Goal: Task Accomplishment & Management: Manage account settings

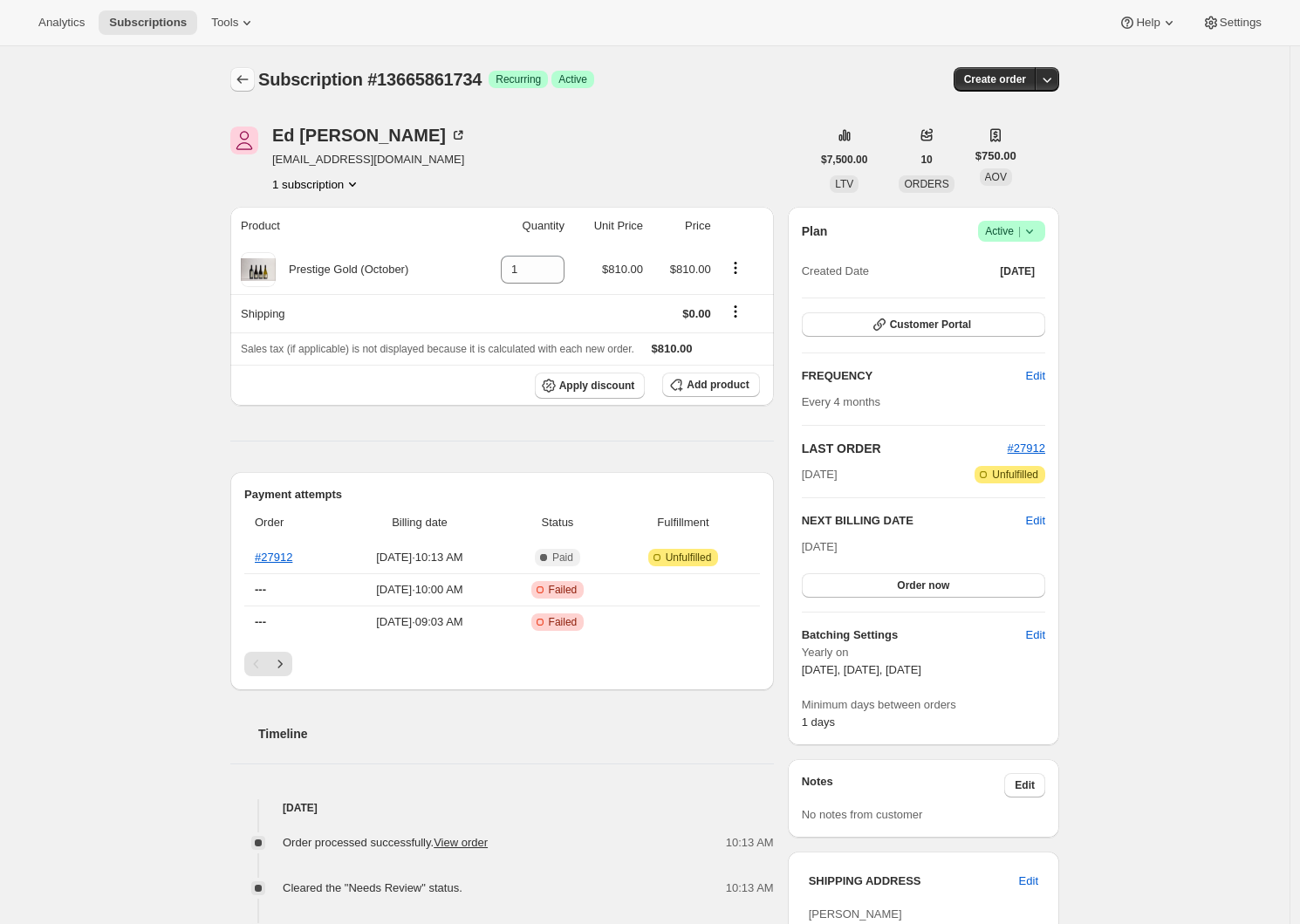
click at [247, 79] on icon "Subscriptions" at bounding box center [242, 79] width 18 height 18
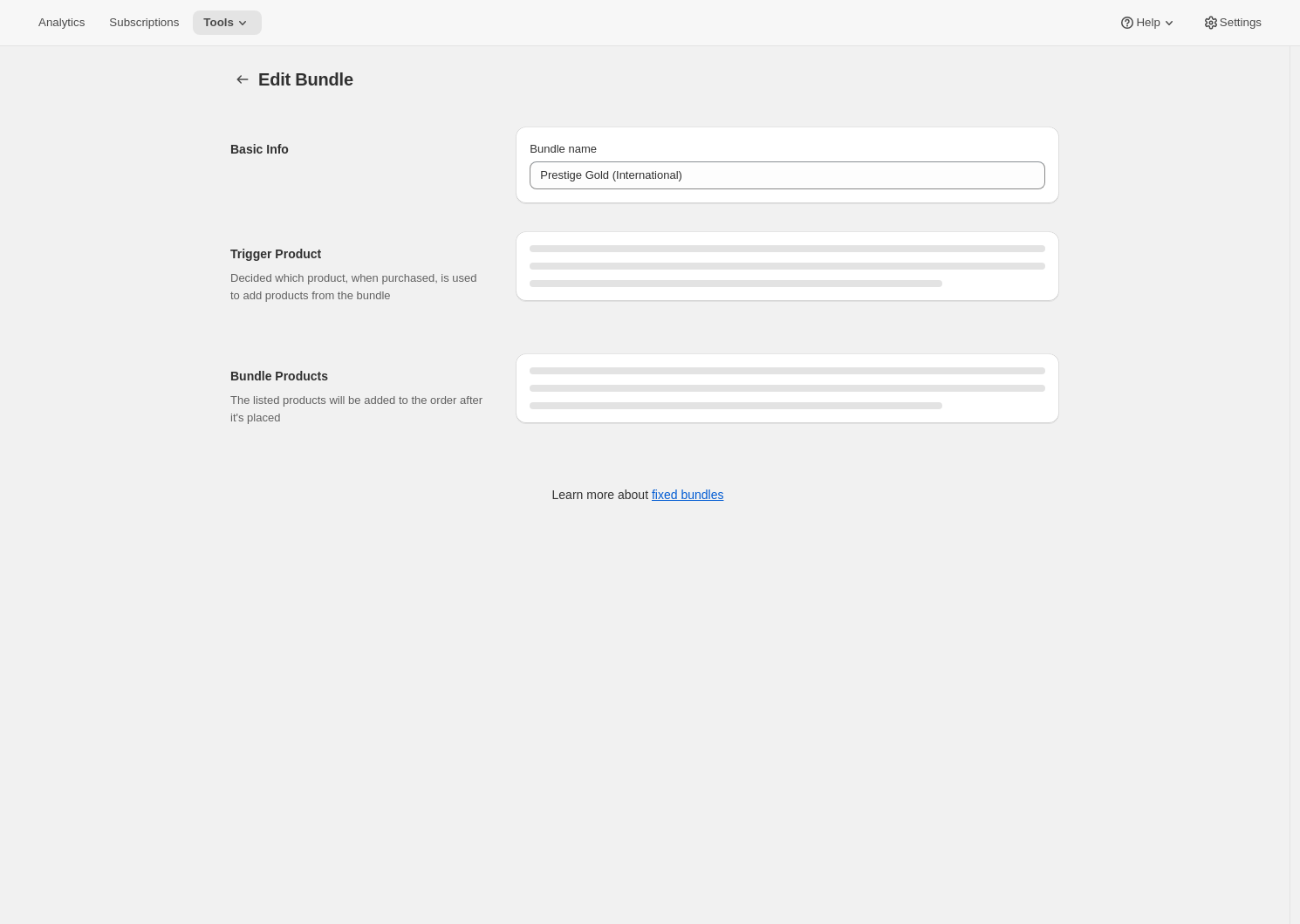
click at [417, 140] on h2 "Basic Info" at bounding box center [358, 149] width 257 height 18
click at [249, 79] on icon "Bundles" at bounding box center [242, 79] width 18 height 18
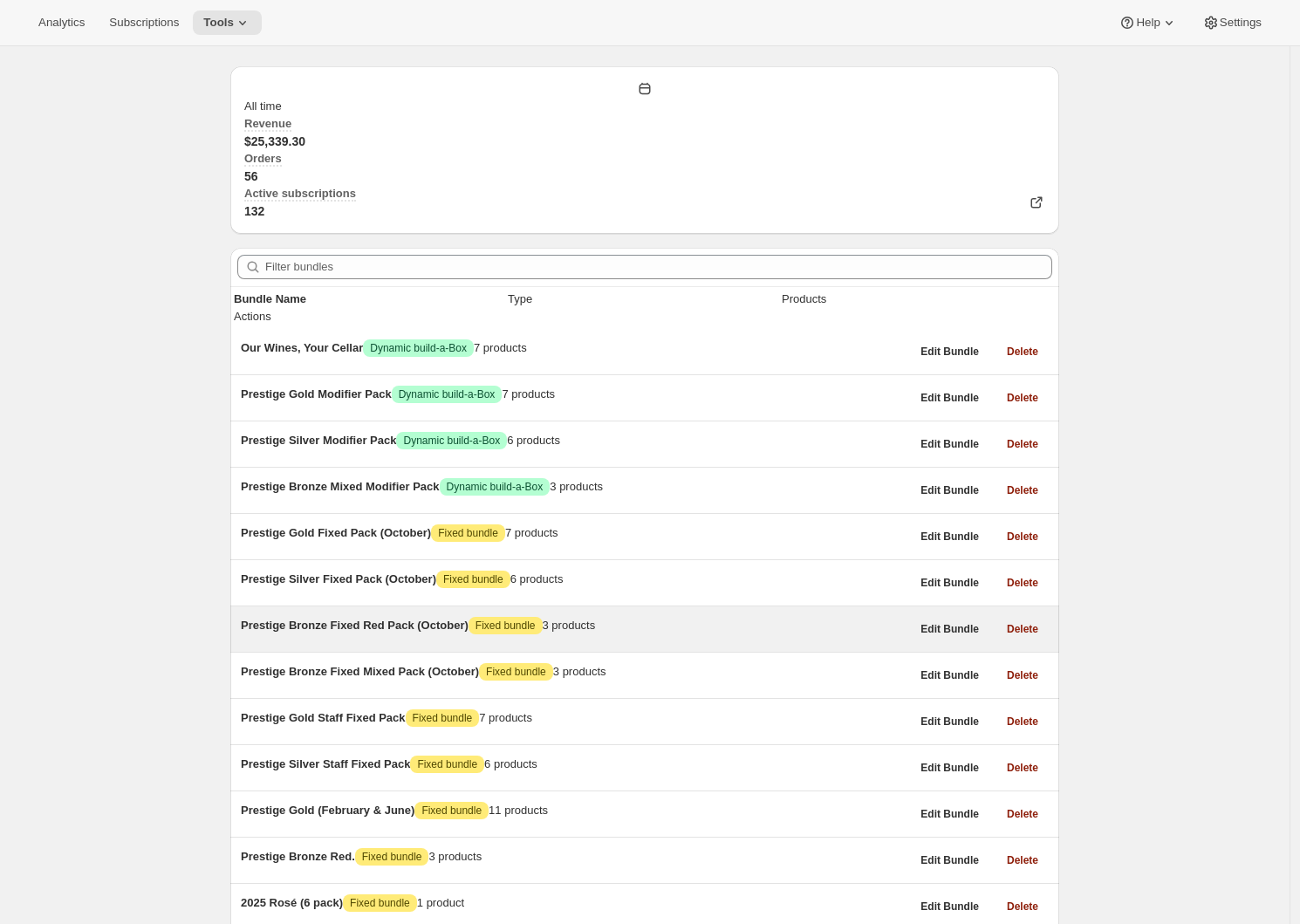
scroll to position [563, 0]
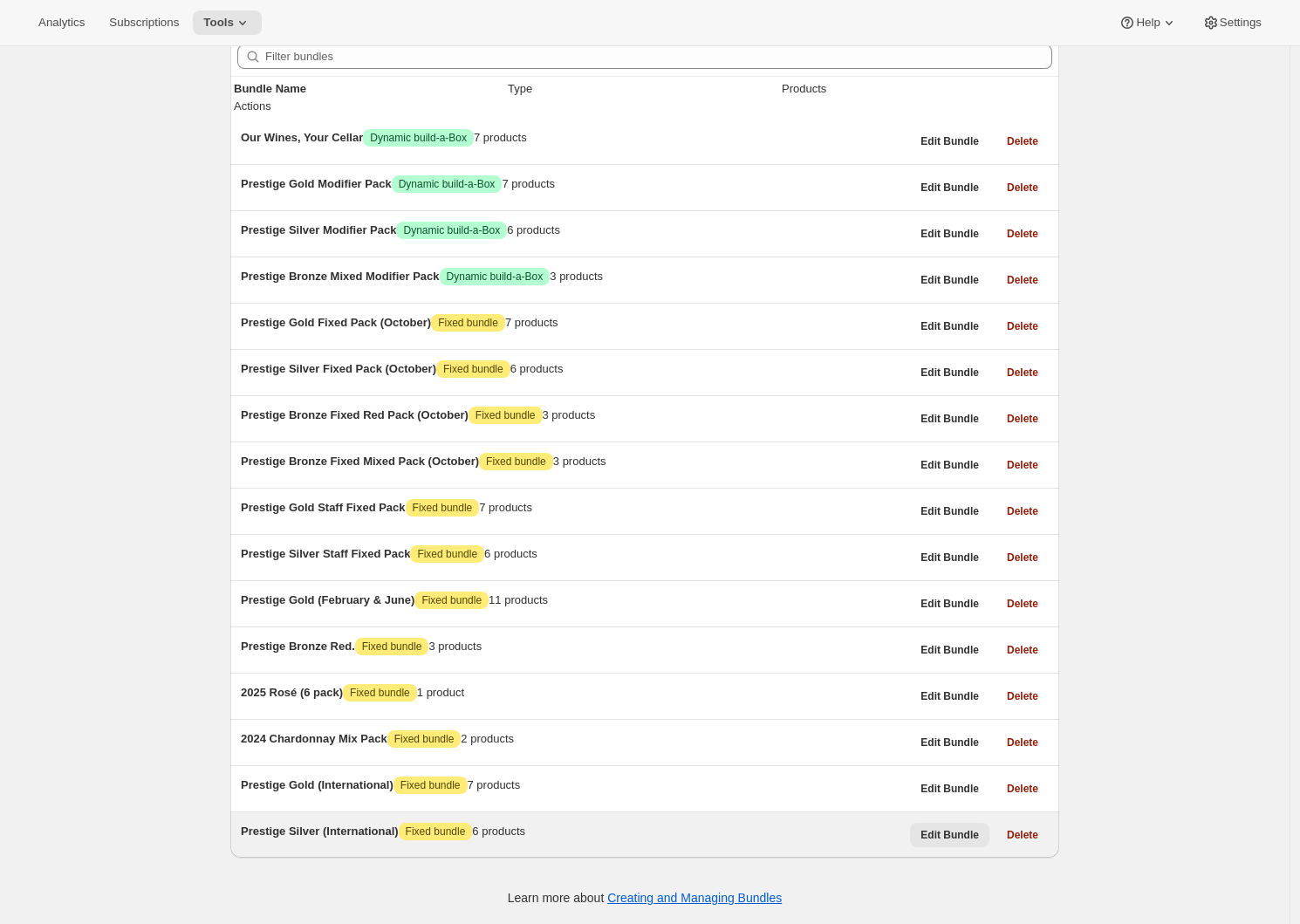
click at [939, 828] on span "Edit Bundle" at bounding box center [949, 834] width 58 height 14
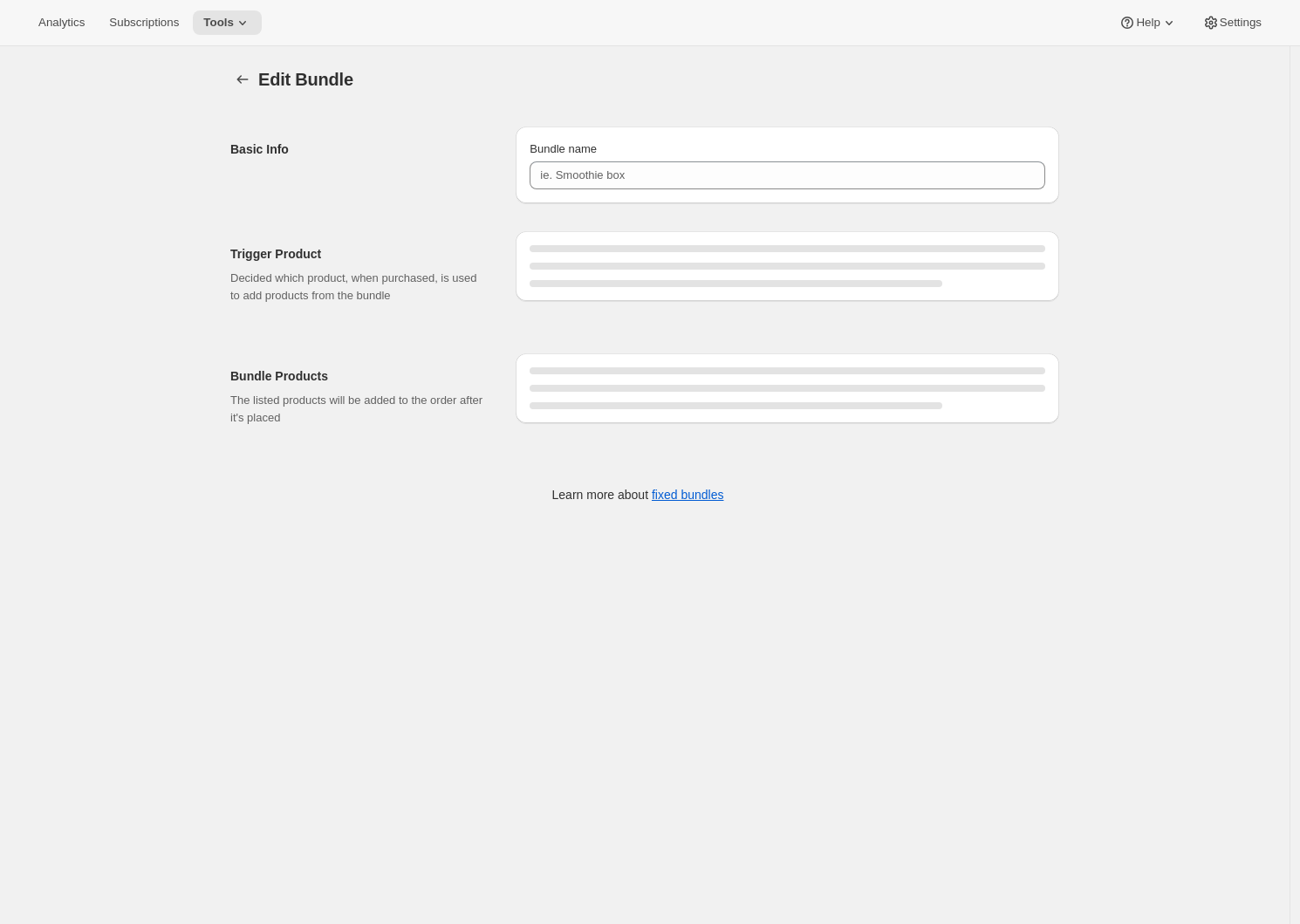
type input "Prestige Silver (International)"
click at [242, 79] on icon "Bundles" at bounding box center [243, 79] width 11 height 8
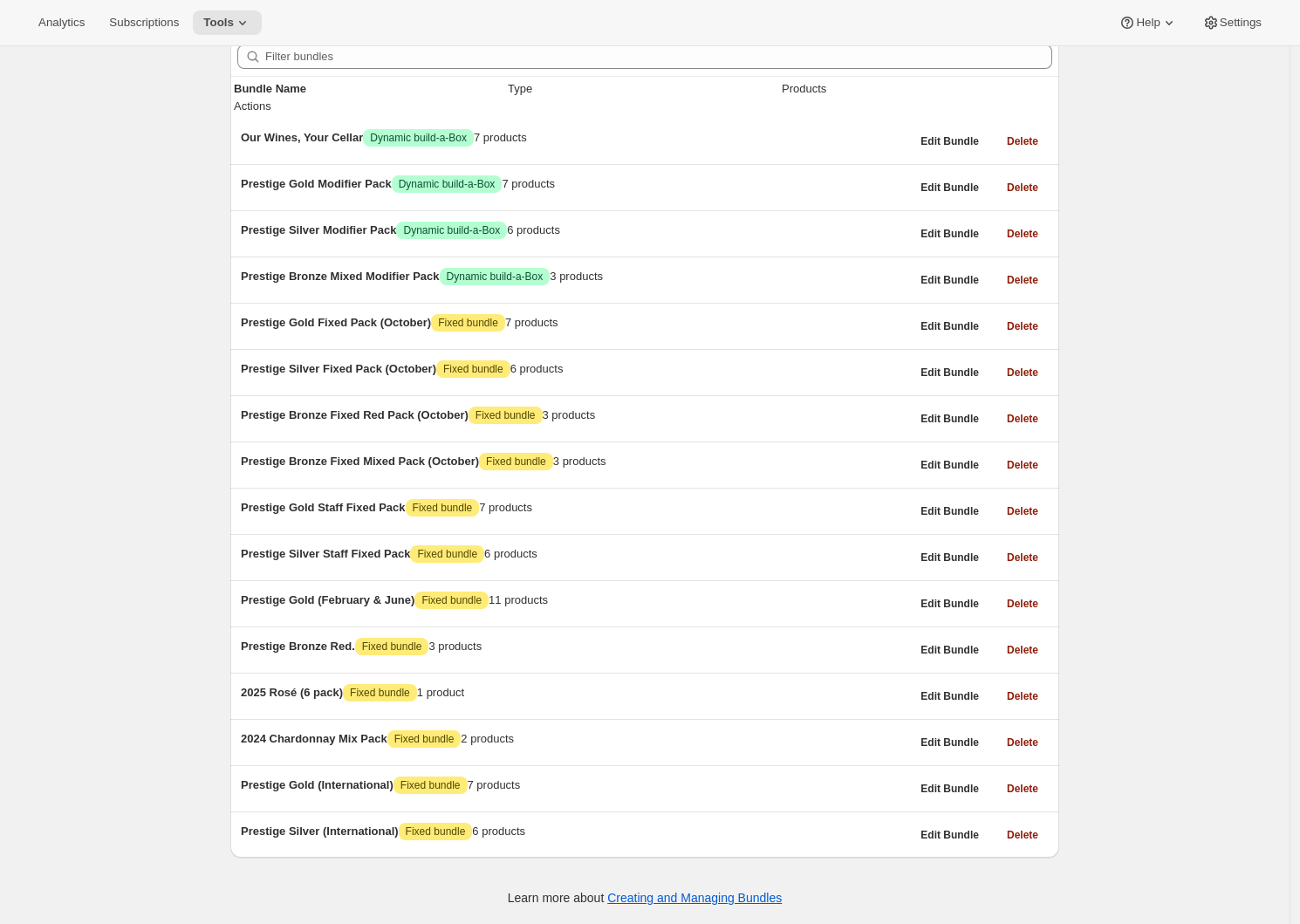
scroll to position [563, 0]
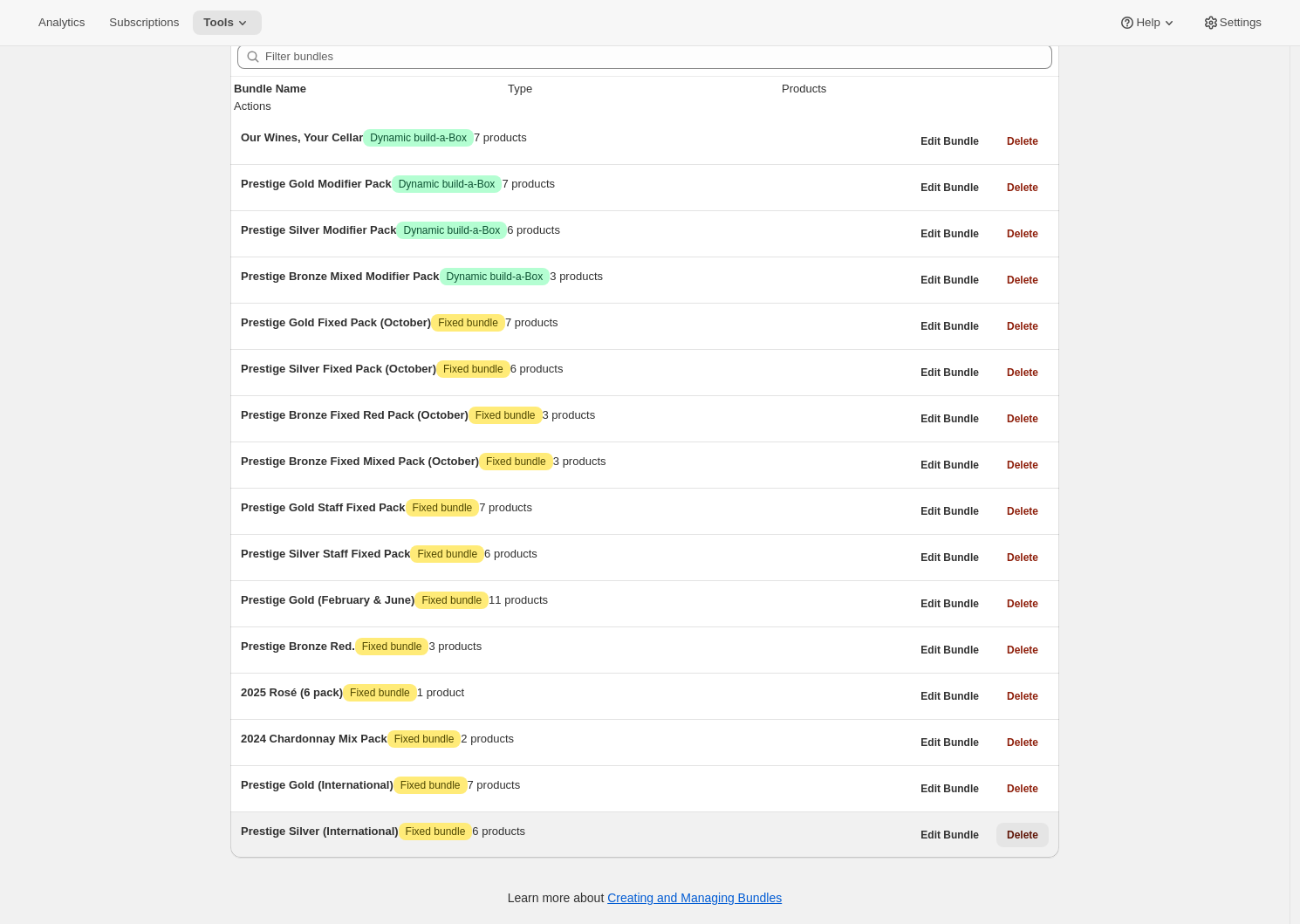
click at [1017, 828] on span "Delete" at bounding box center [1022, 834] width 31 height 14
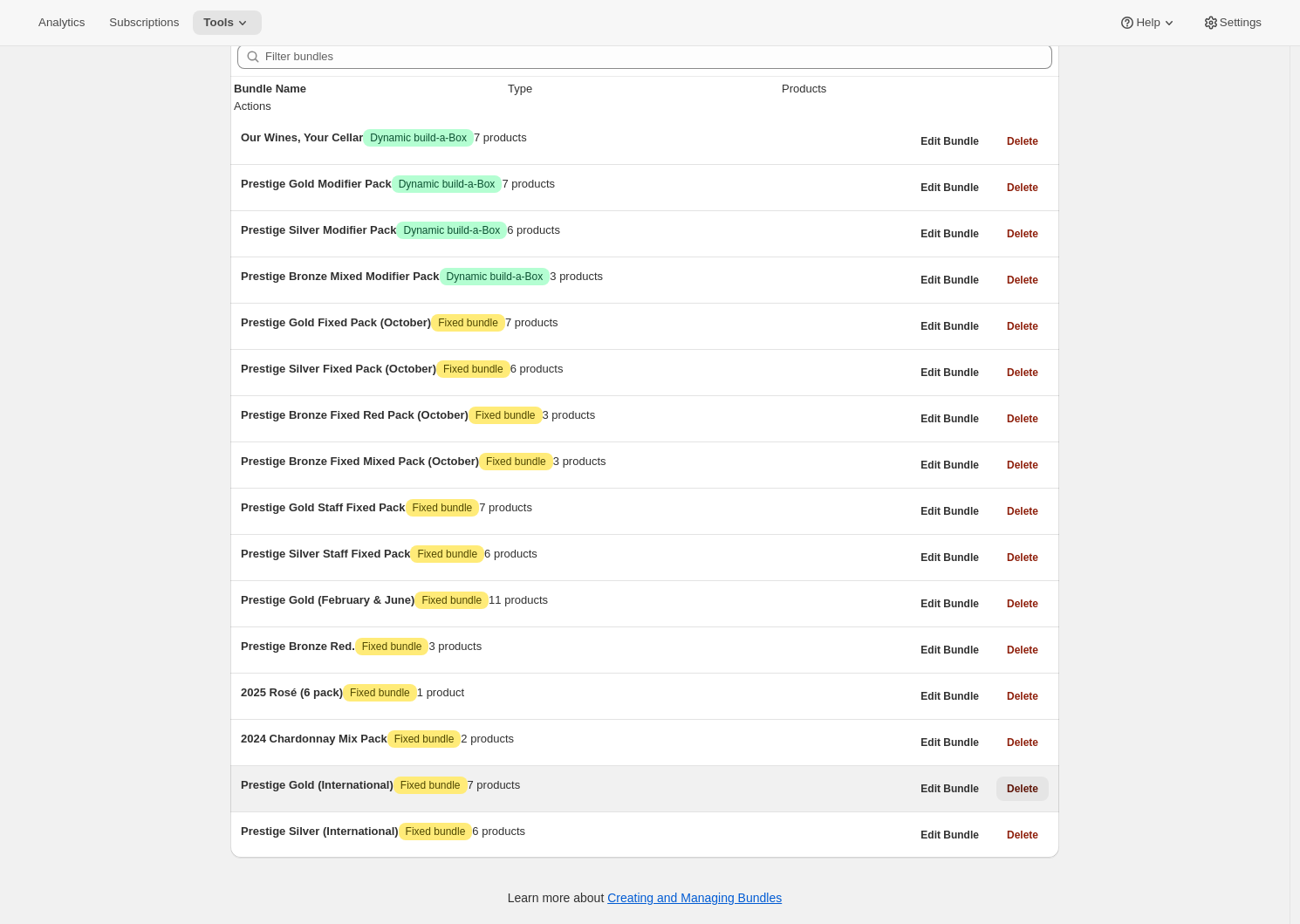
click at [1029, 782] on span "Delete" at bounding box center [1022, 788] width 31 height 14
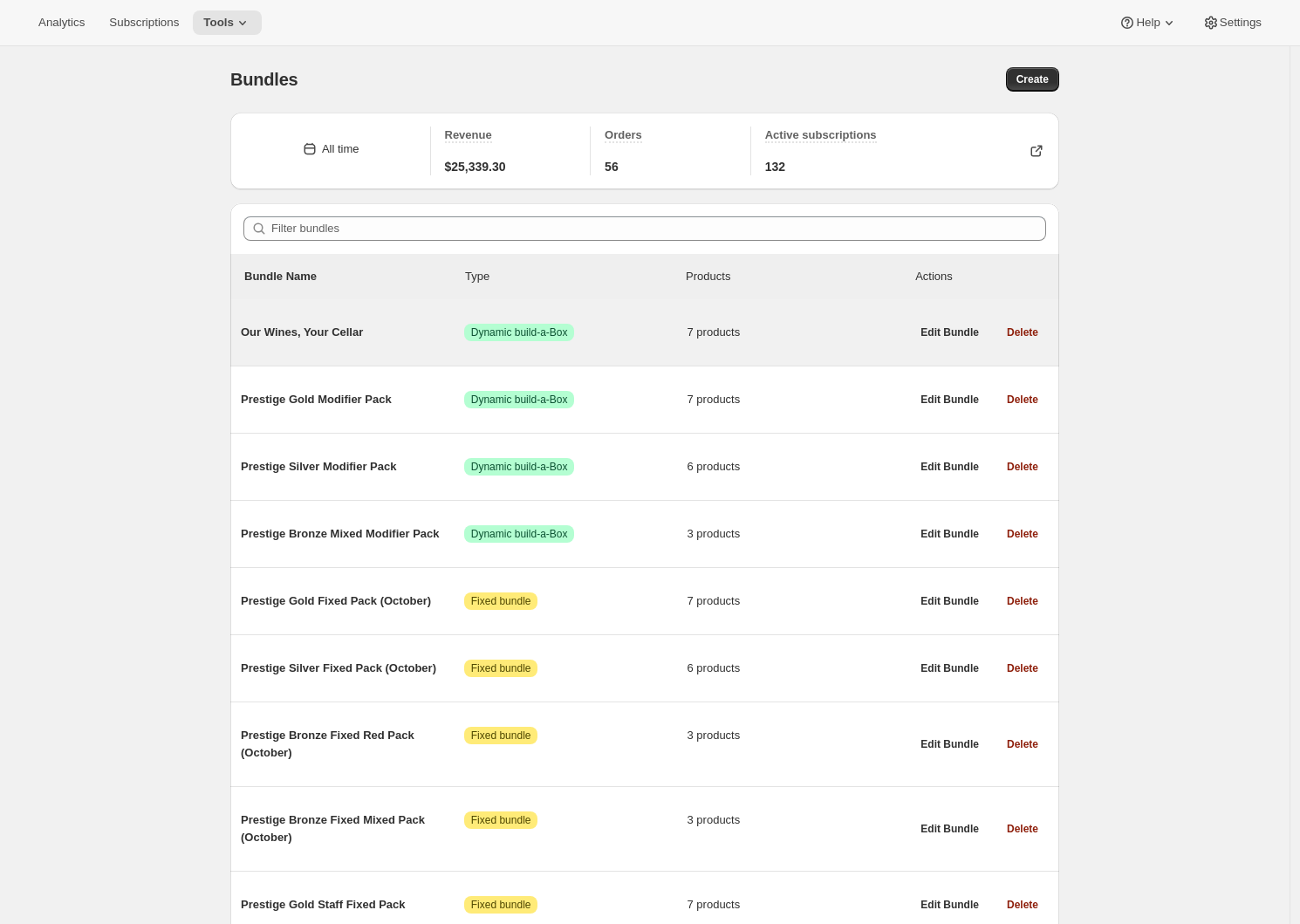
click at [336, 337] on span "Our Wines, Your Cellar" at bounding box center [352, 332] width 223 height 18
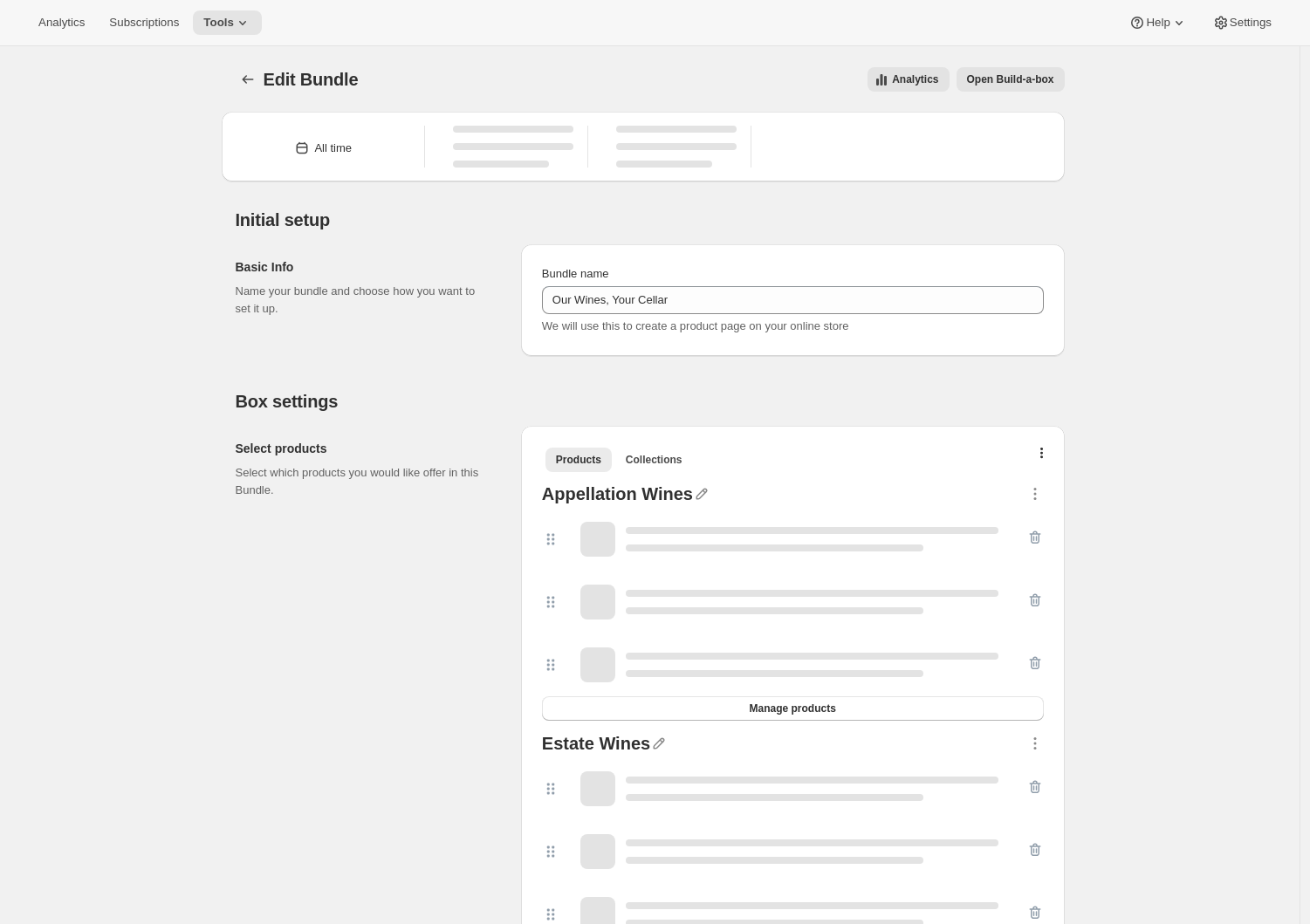
type input "Our Wines, Your Cellar"
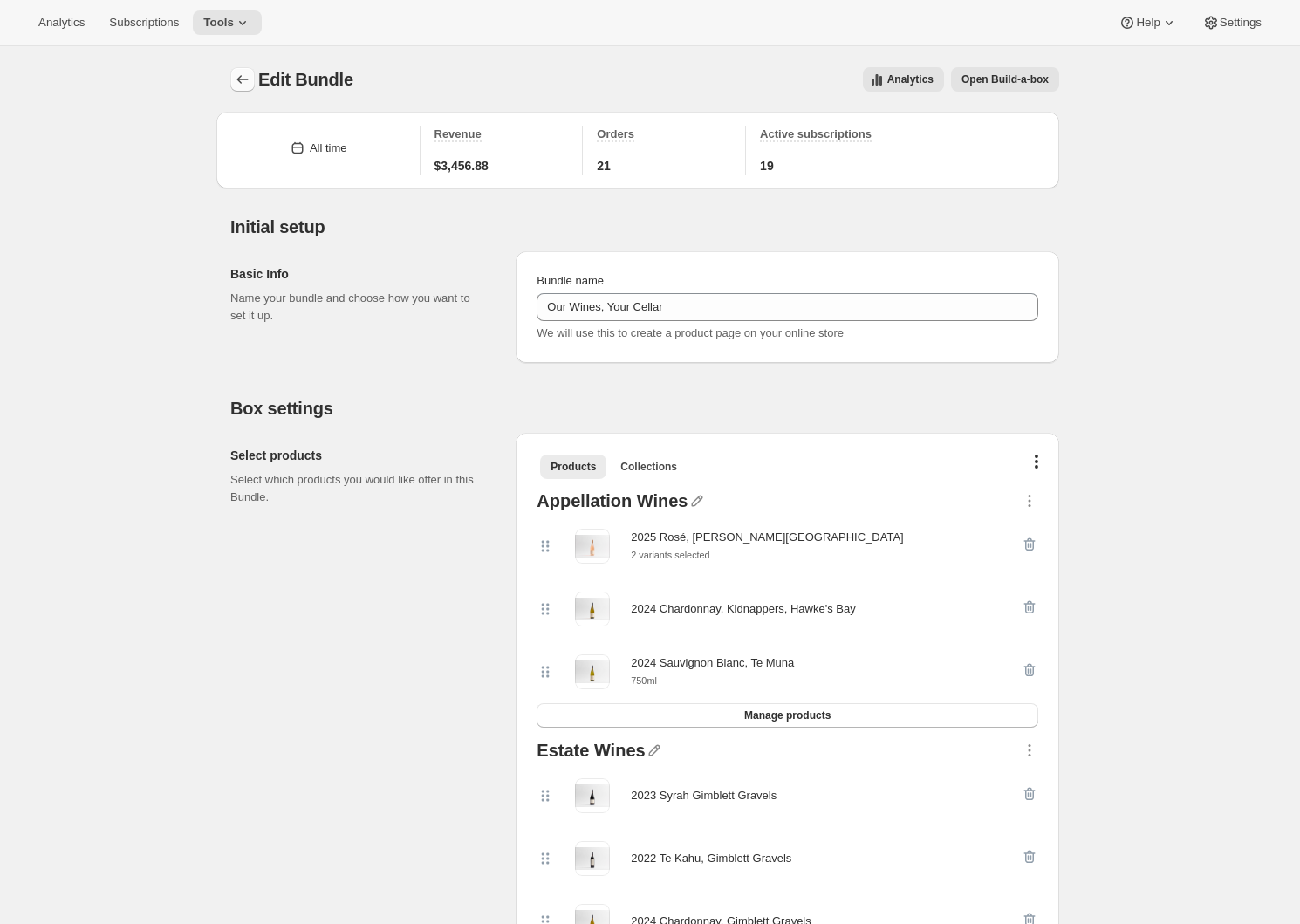
click at [252, 77] on icon "Bundles" at bounding box center [242, 79] width 18 height 18
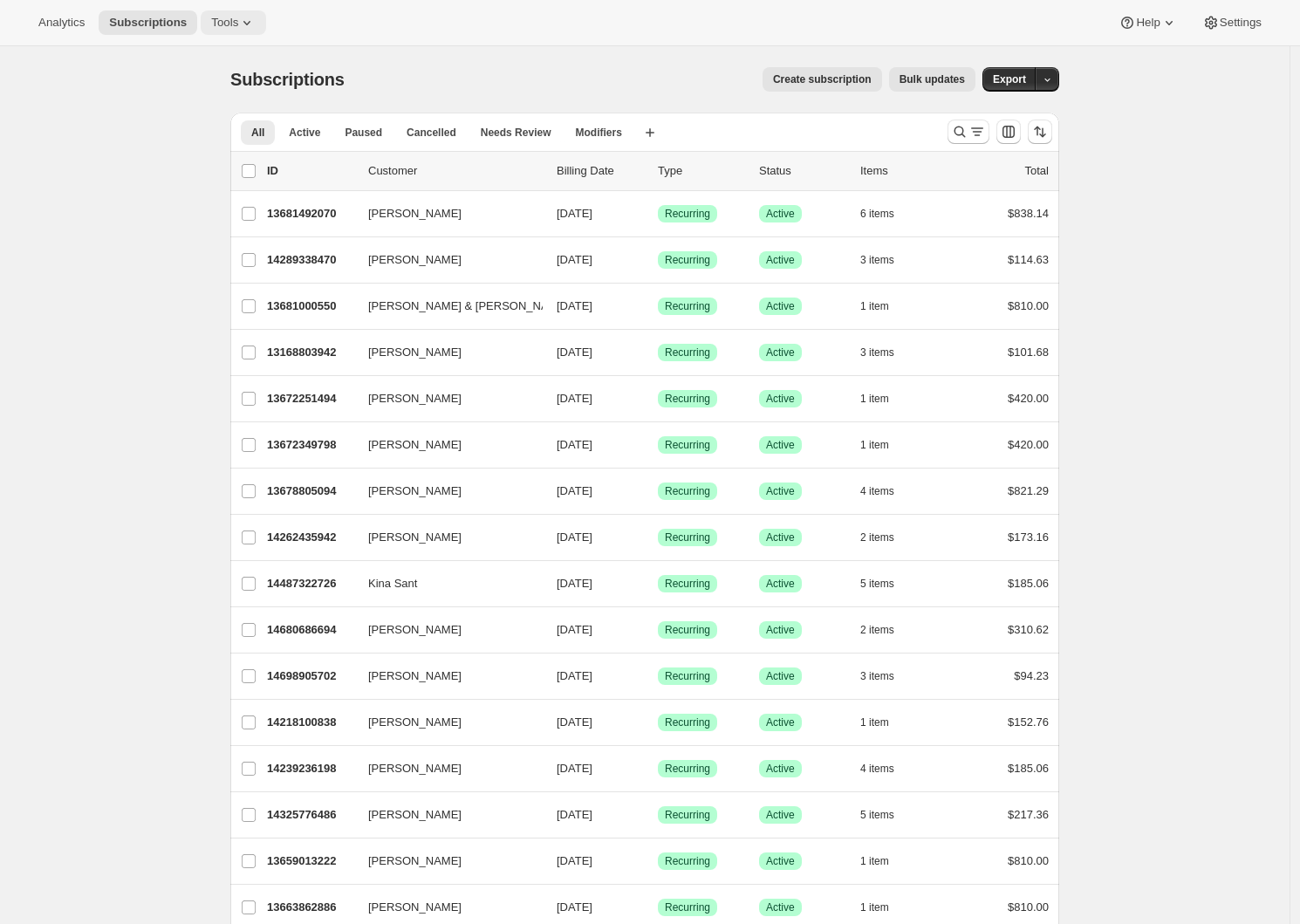
click at [201, 10] on button "Tools" at bounding box center [233, 23] width 65 height 25
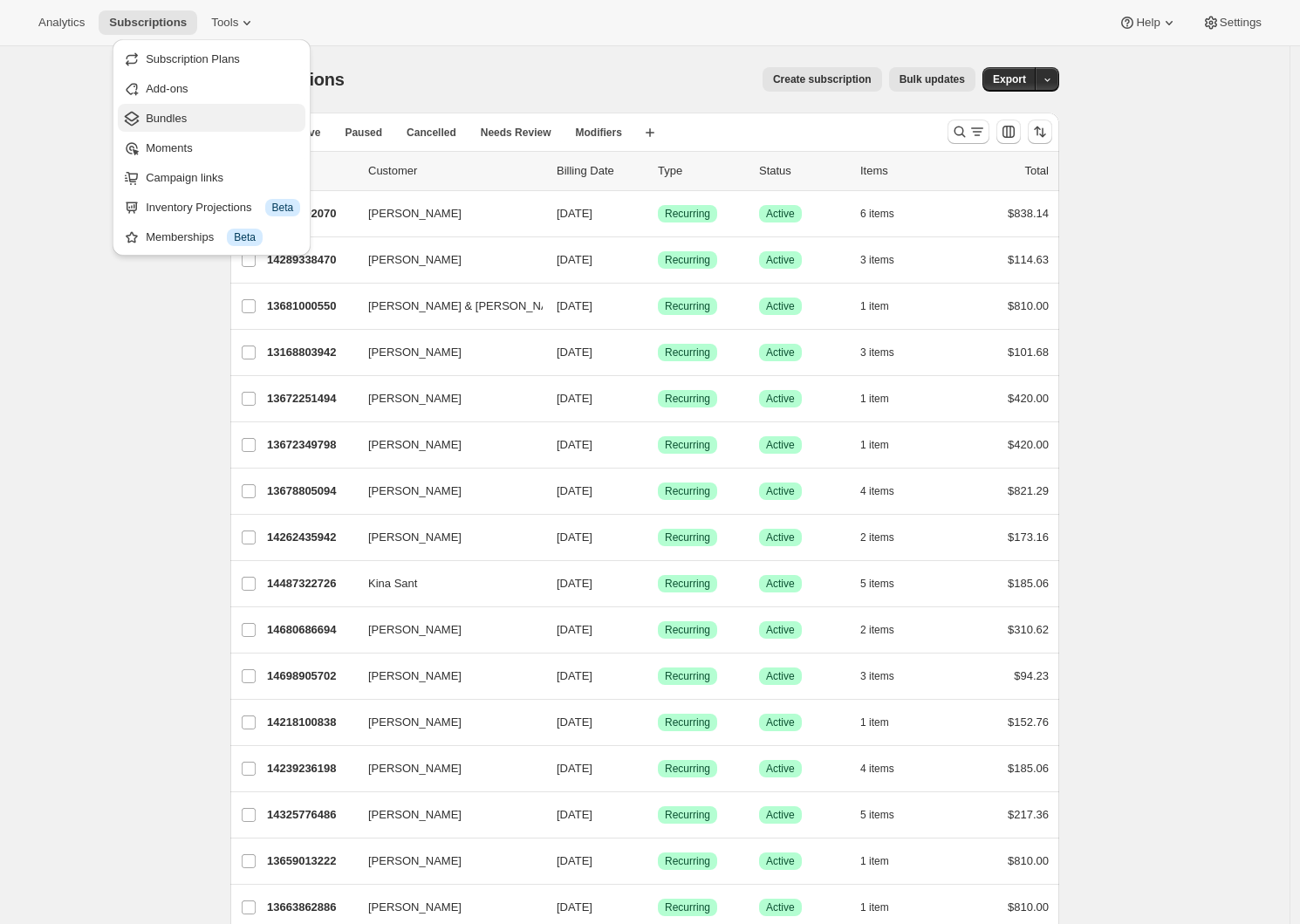
click at [200, 112] on span "Bundles" at bounding box center [223, 119] width 155 height 18
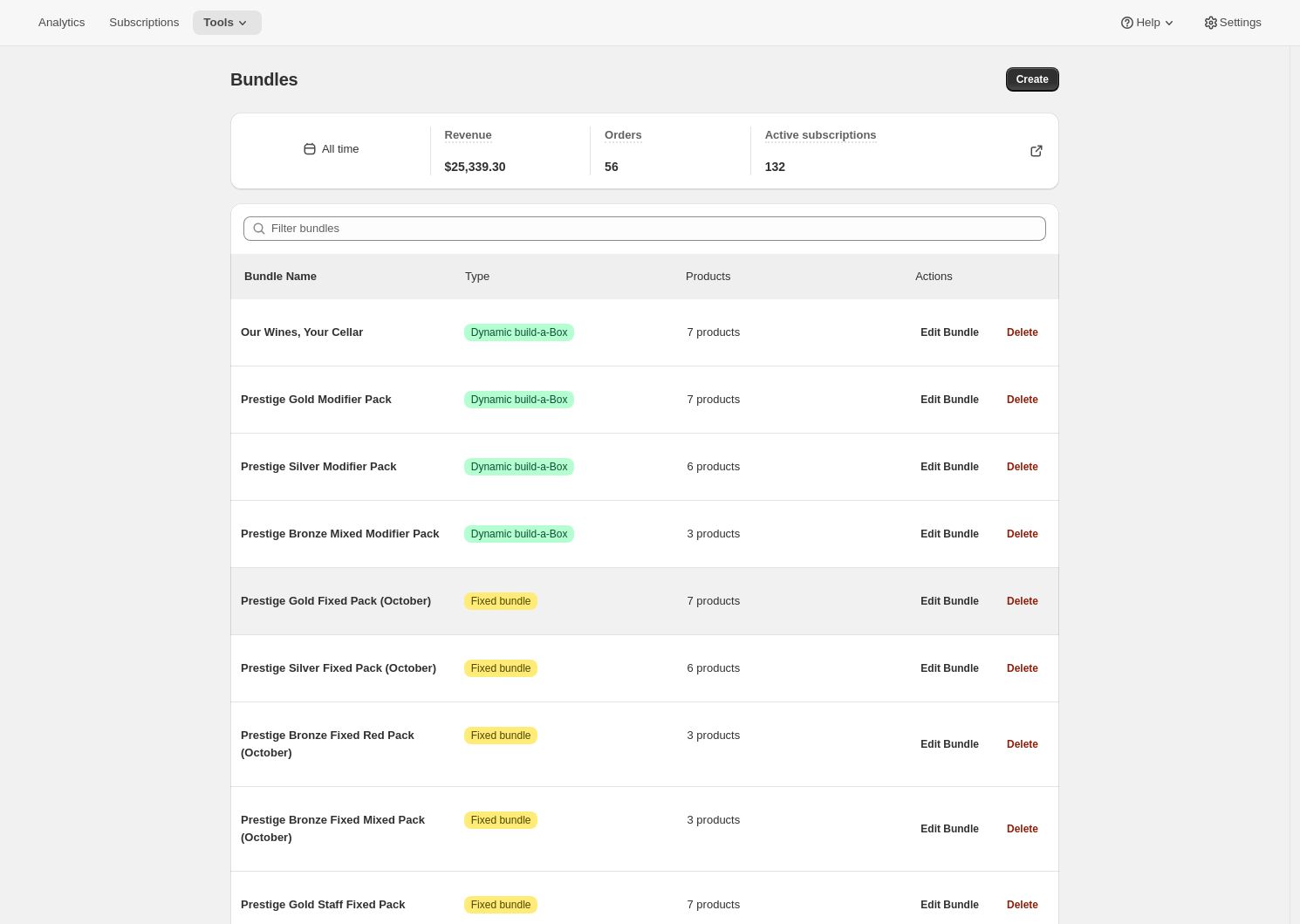
click at [363, 596] on span "Prestige Gold Fixed Pack (October)" at bounding box center [352, 601] width 223 height 18
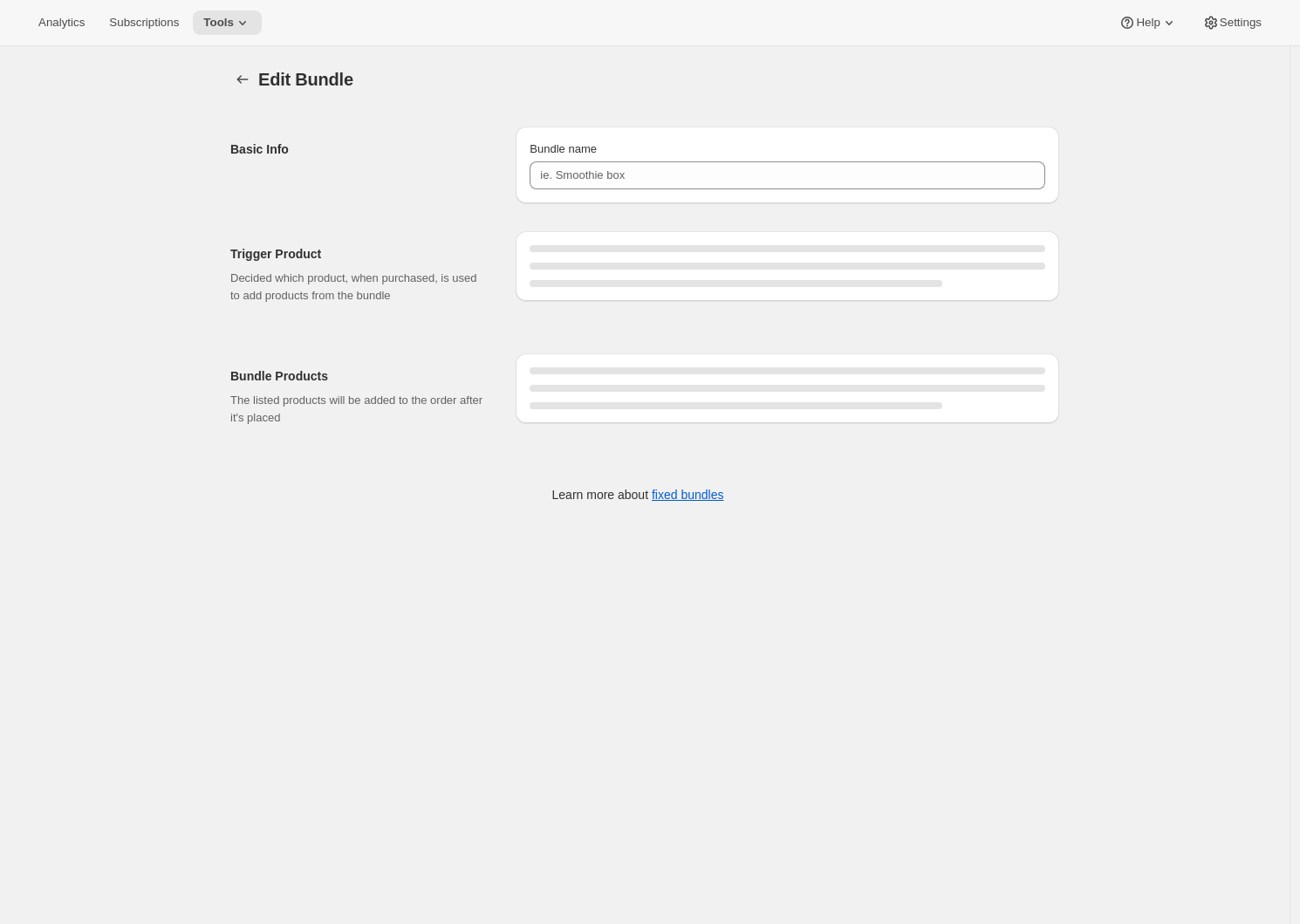
type input "Prestige Gold Fixed Pack (October)"
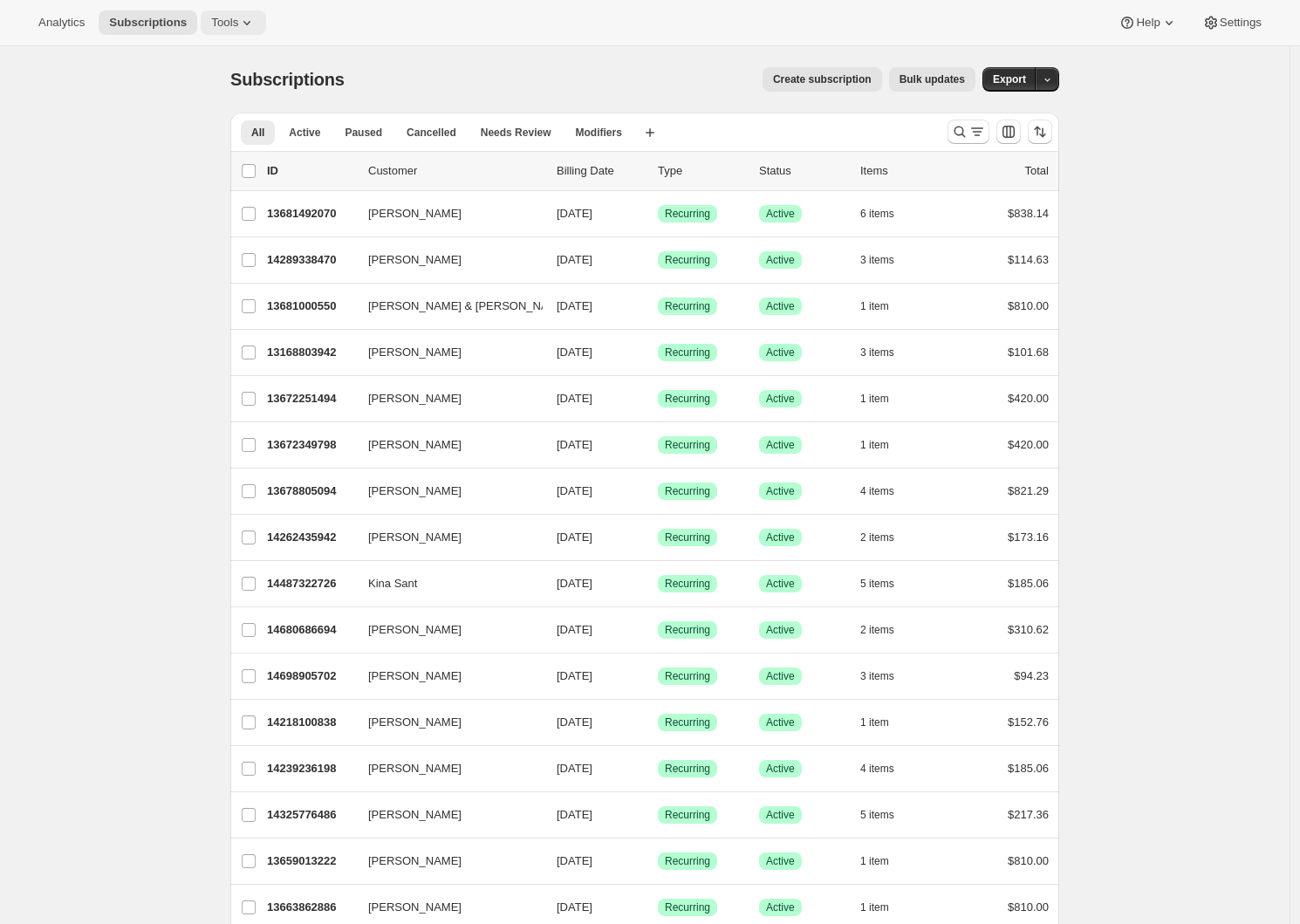
click at [239, 24] on icon at bounding box center [247, 23] width 18 height 18
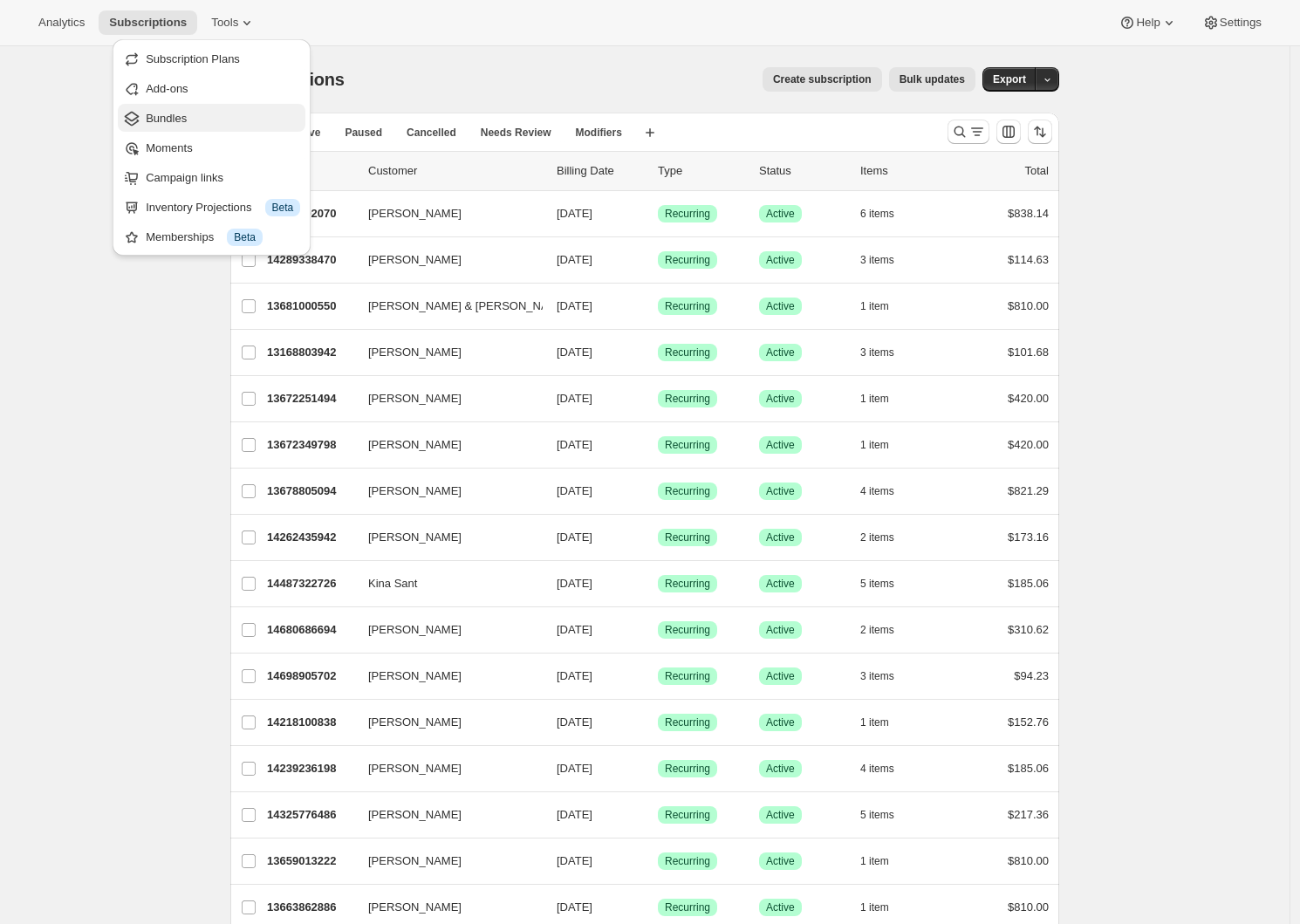
click at [201, 119] on span "Bundles" at bounding box center [223, 119] width 155 height 18
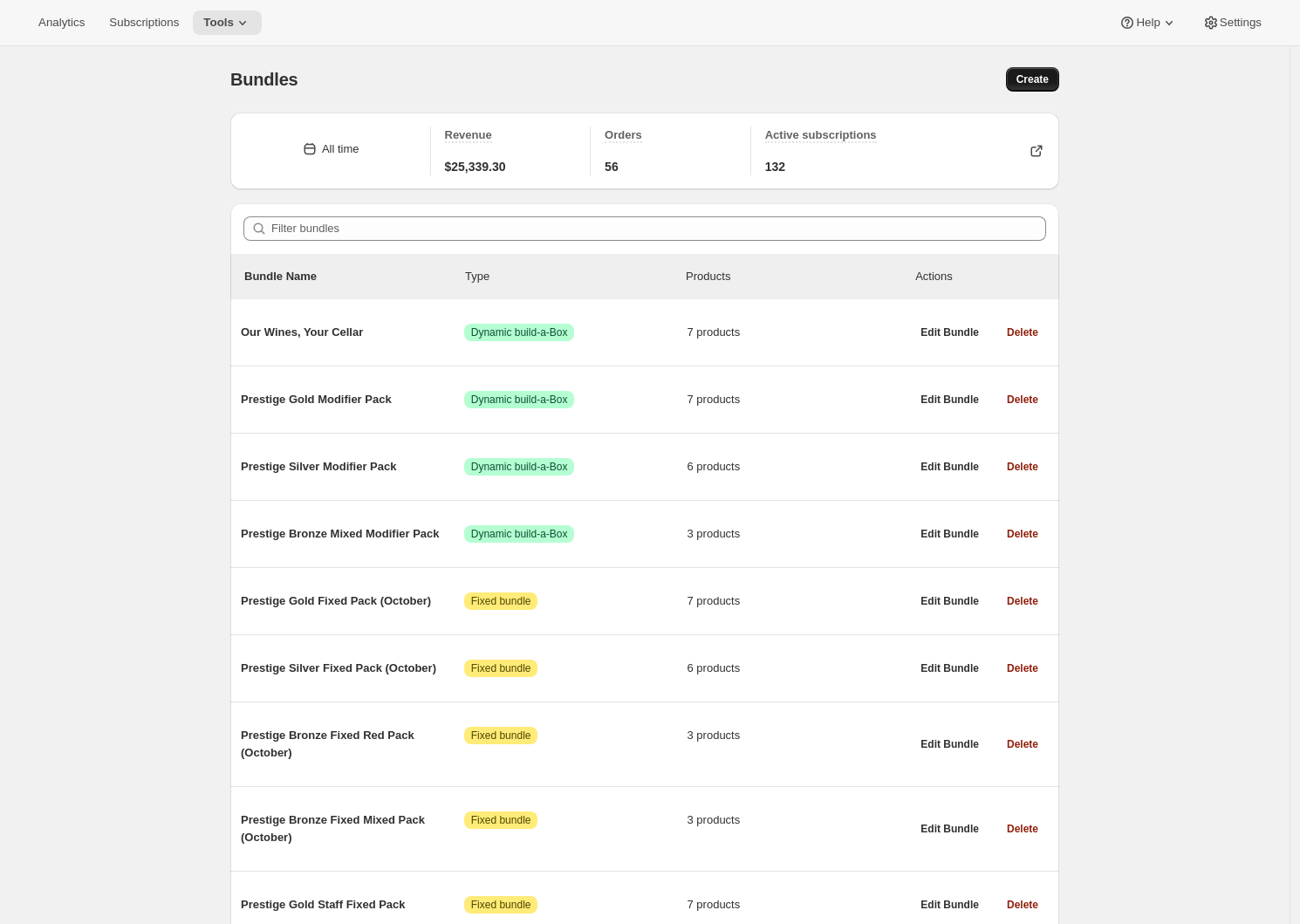
click at [1030, 83] on span "Create" at bounding box center [1032, 79] width 32 height 14
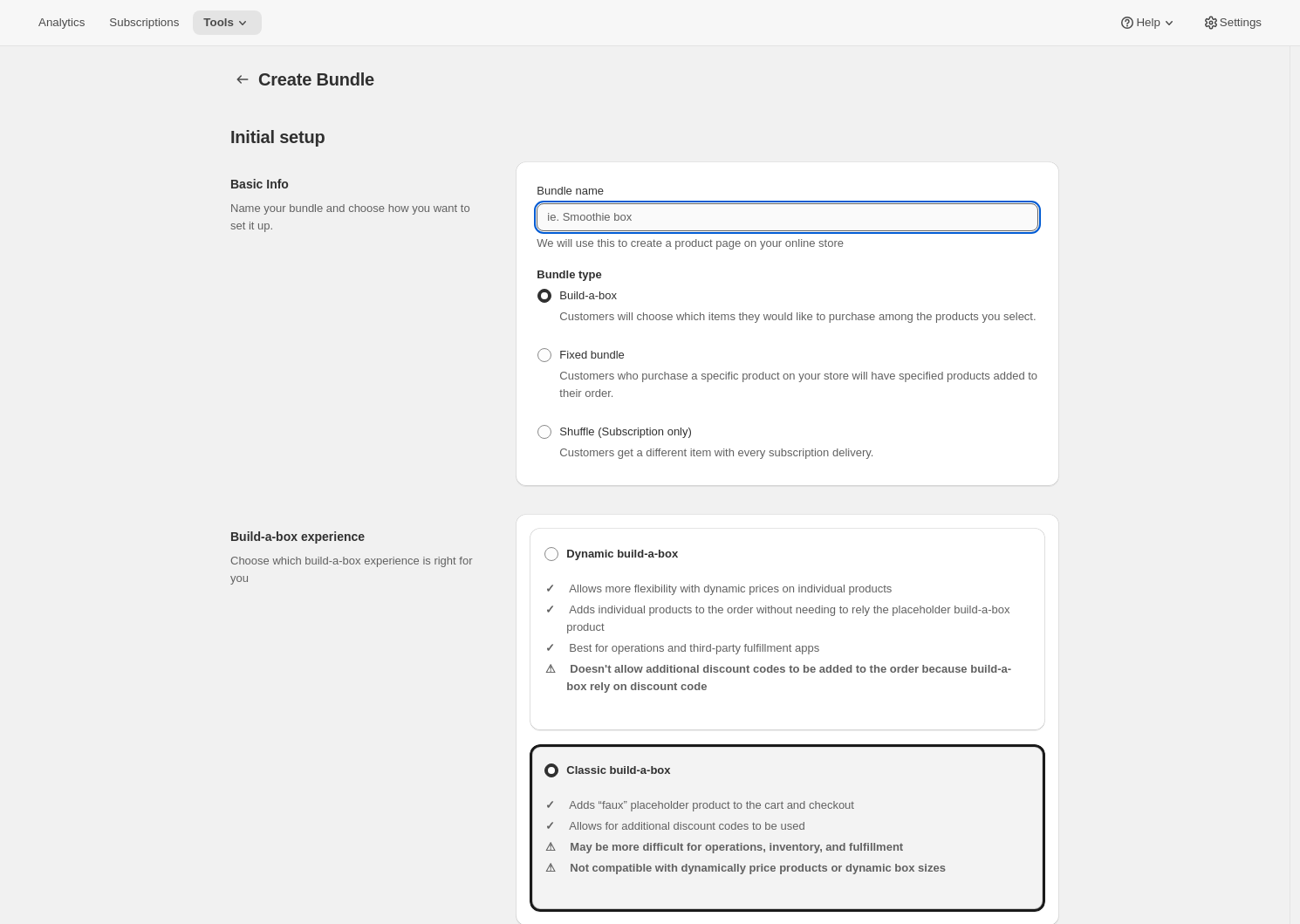
click at [662, 223] on input "Bundle name" at bounding box center [787, 218] width 502 height 28
click at [643, 212] on input "Bundle name" at bounding box center [787, 218] width 502 height 28
paste input "Exclusive Prestige Magnum Pack"
type input "Exclusive Prestige Magnum Pack"
click at [541, 363] on span at bounding box center [544, 355] width 16 height 16
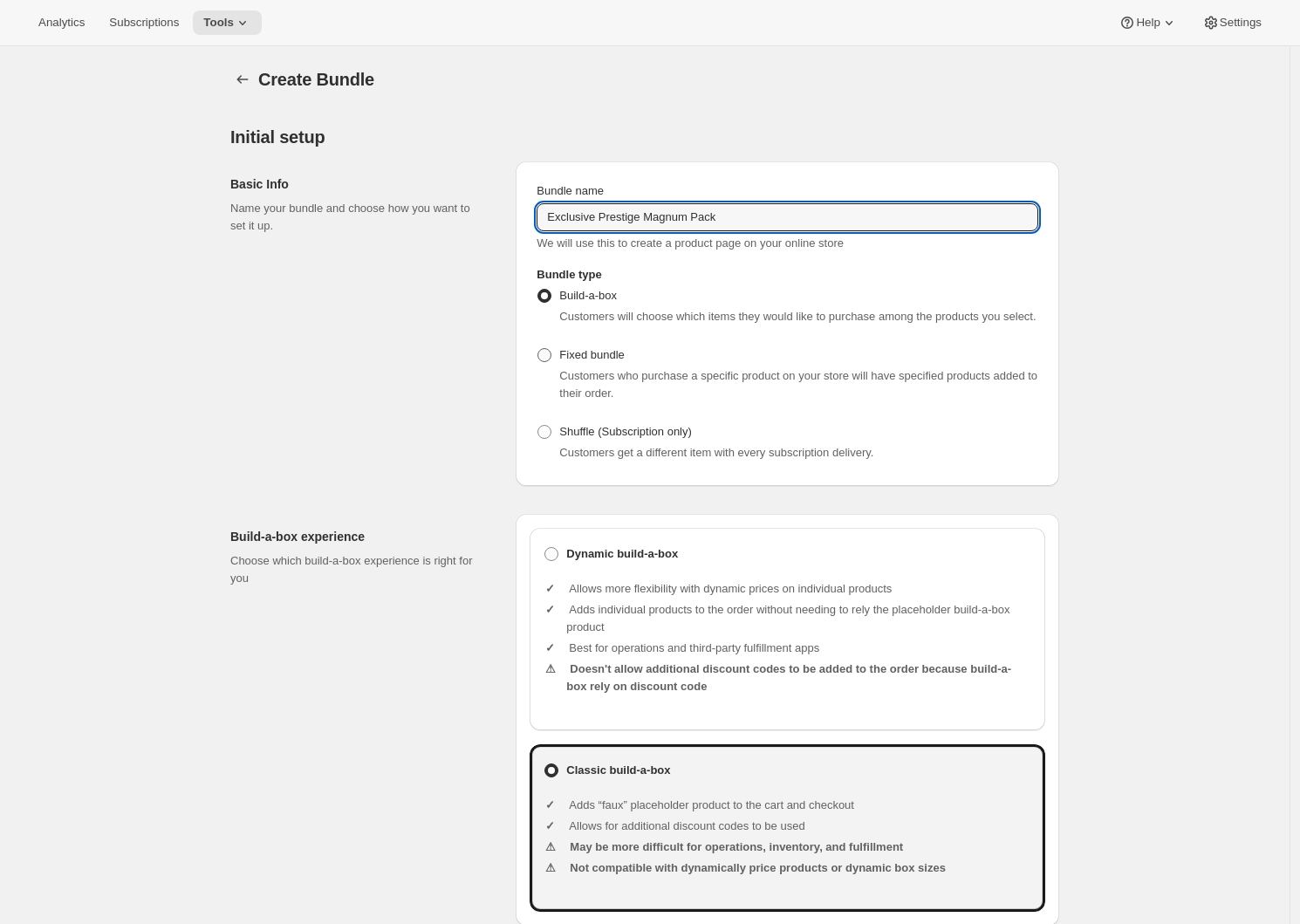
click at [538, 349] on input "Fixed bundle" at bounding box center [537, 348] width 1 height 1
radio input "true"
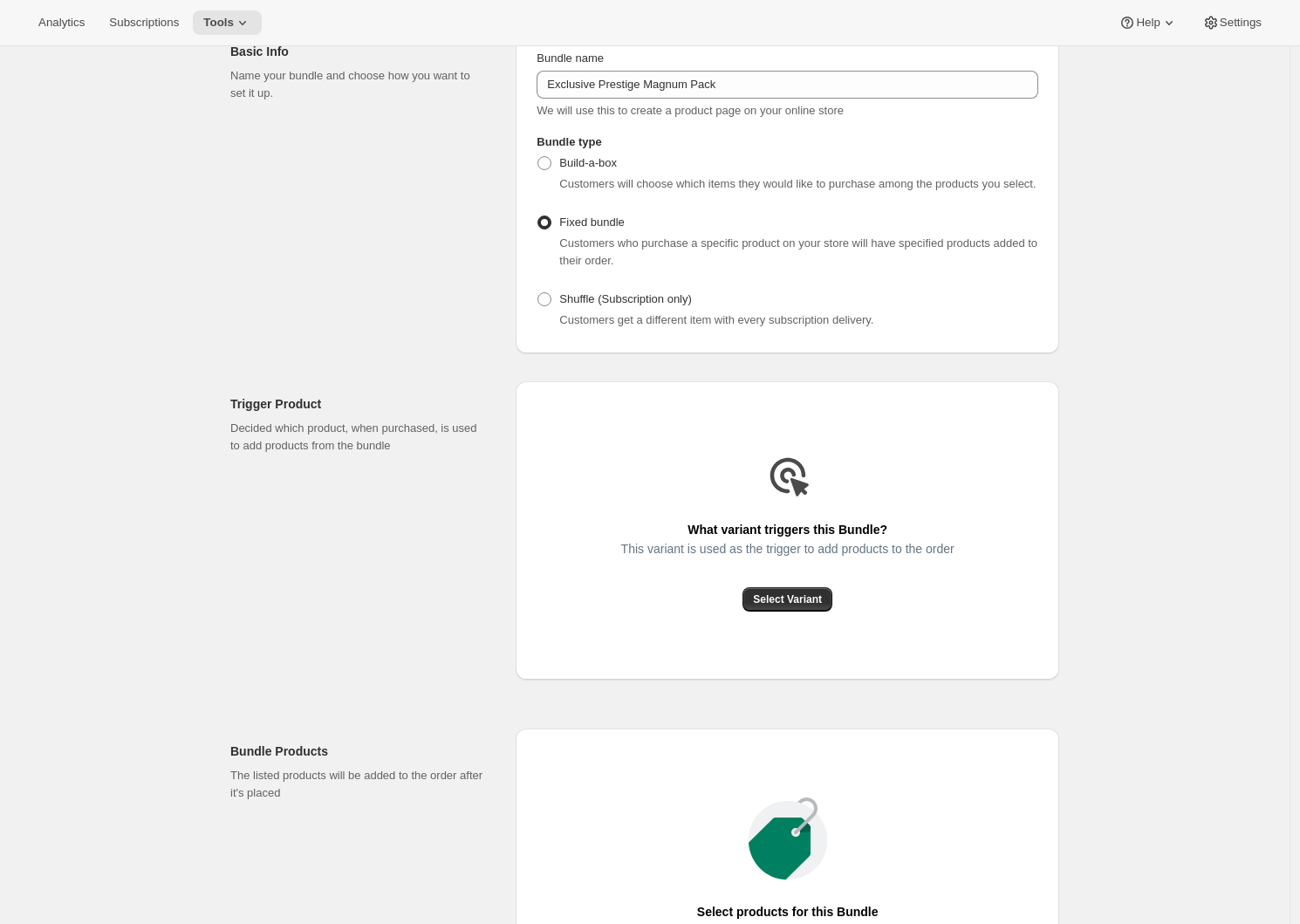
scroll to position [268, 0]
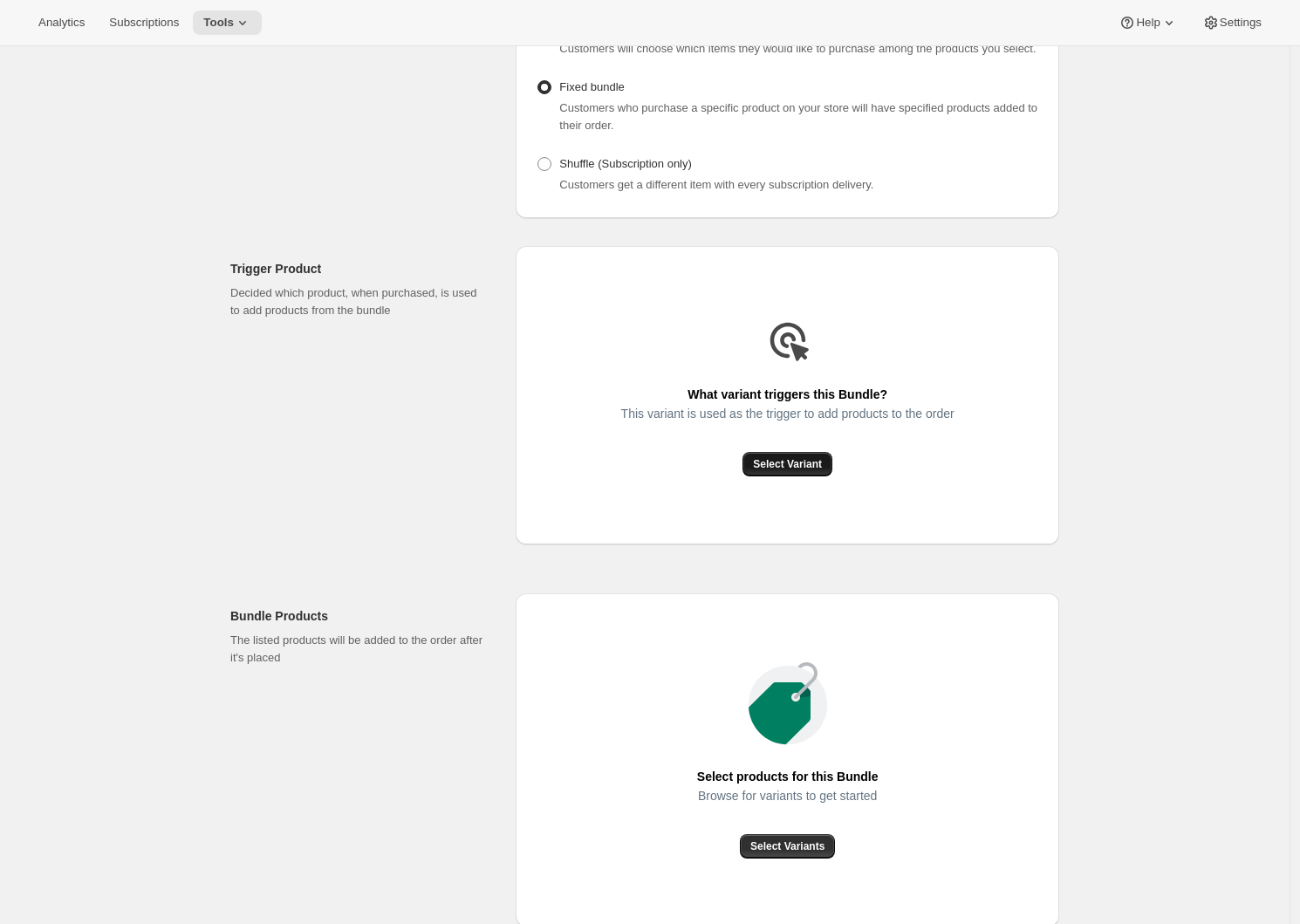
click at [788, 476] on button "Select Variant" at bounding box center [786, 464] width 90 height 25
click at [422, 277] on h2 "Trigger Product" at bounding box center [358, 269] width 257 height 18
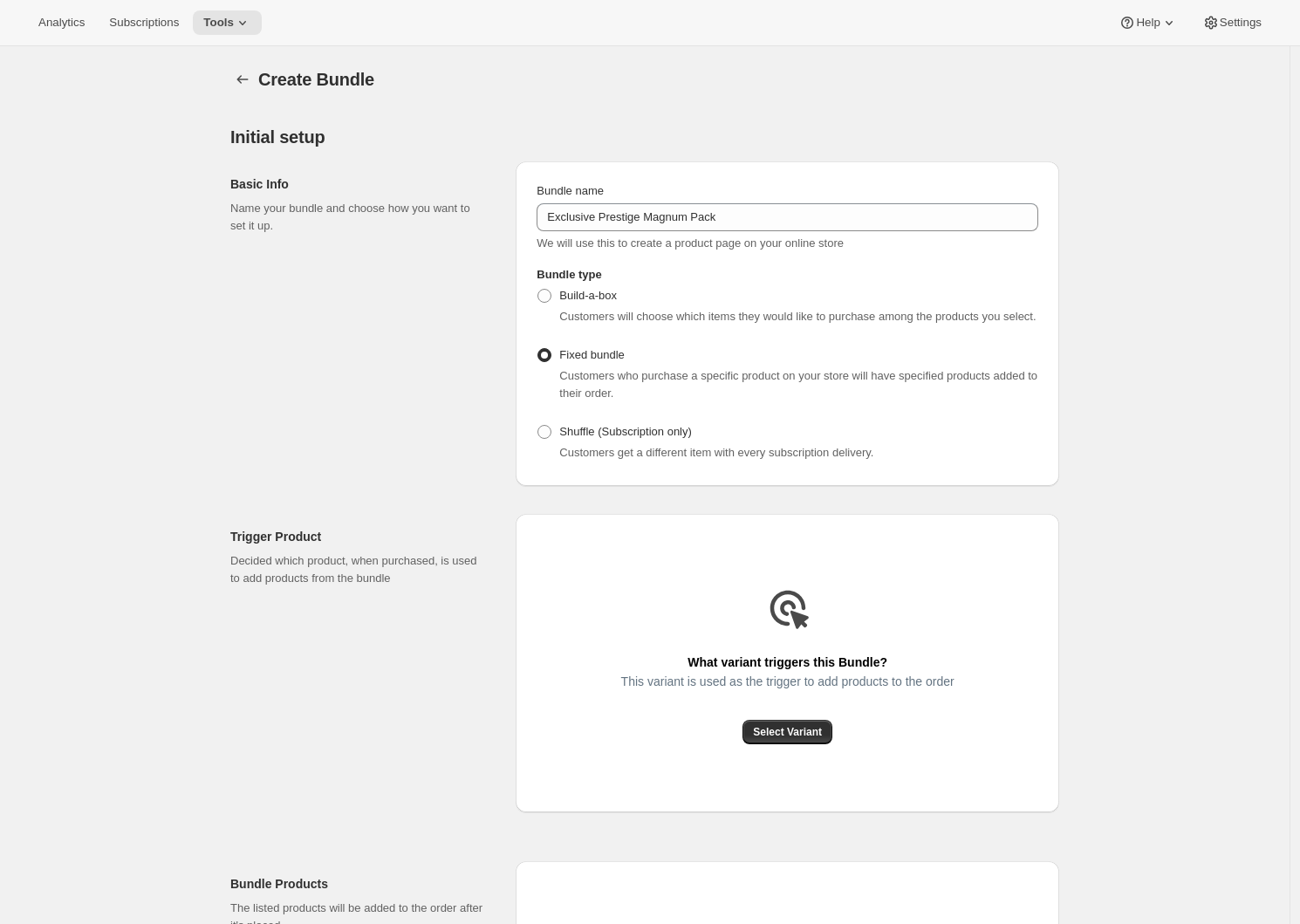
scroll to position [162, 0]
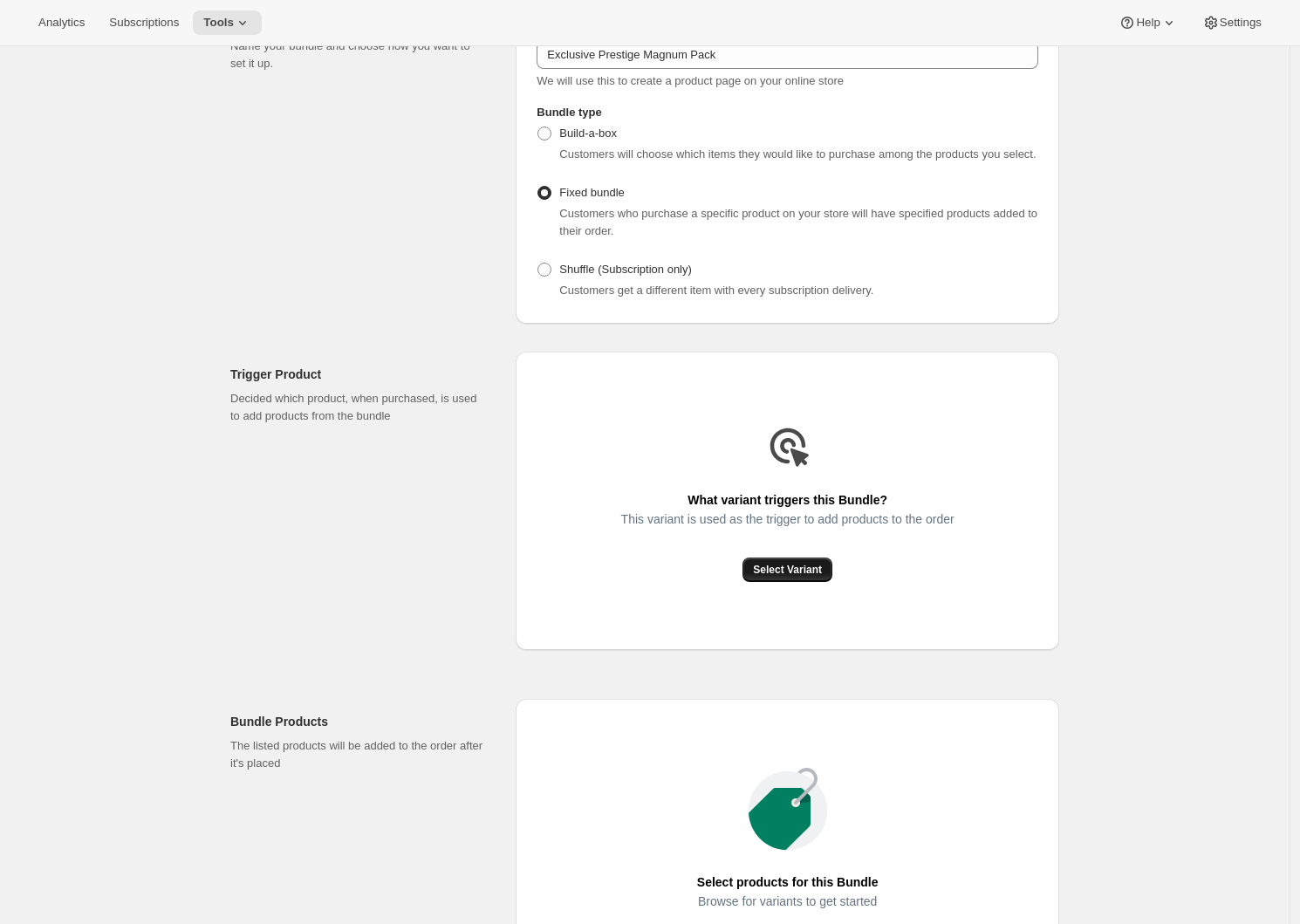
click at [783, 577] on span "Select Variant" at bounding box center [787, 569] width 69 height 14
click at [785, 576] on button "Select Variant" at bounding box center [786, 569] width 90 height 25
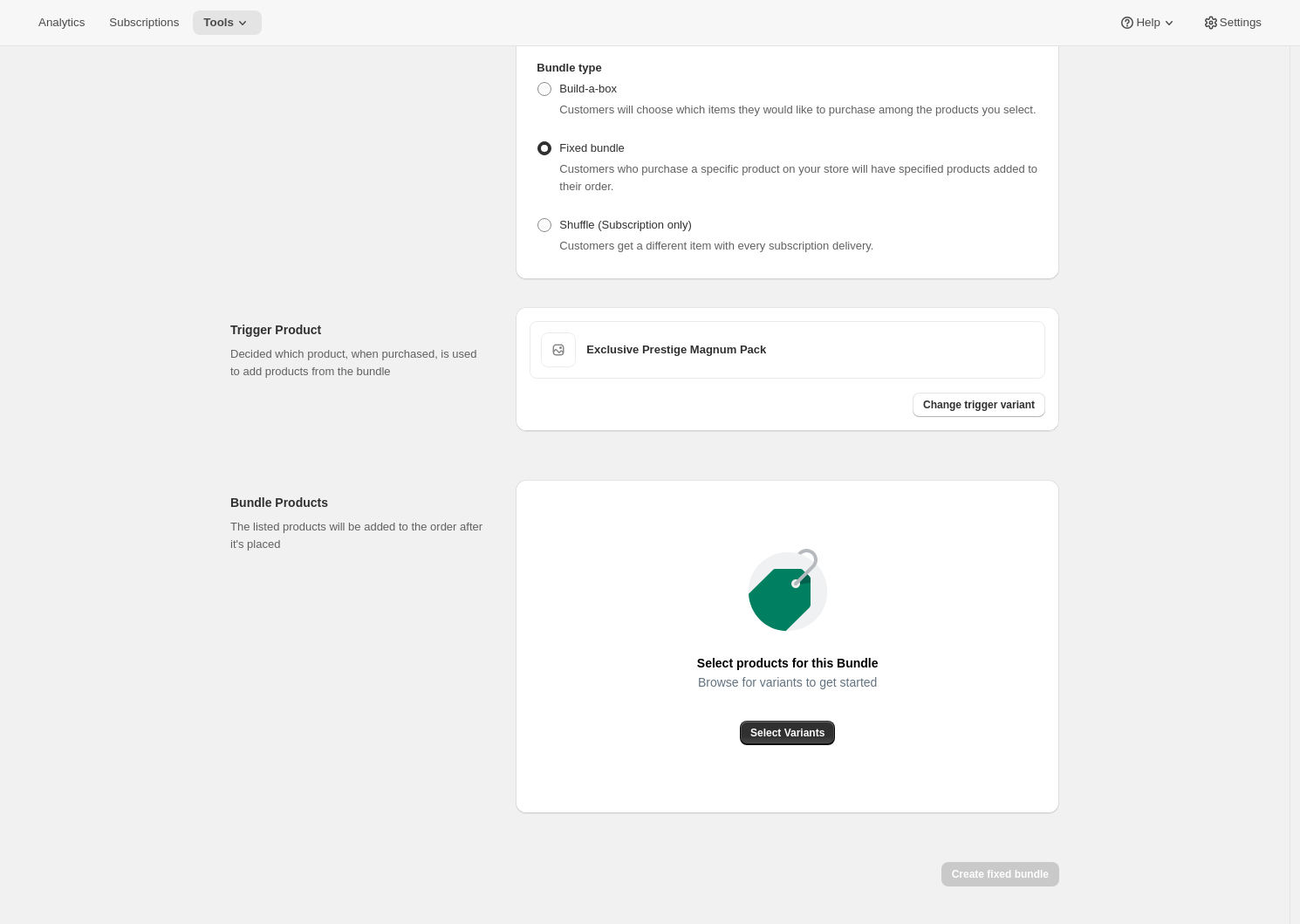
scroll to position [271, 0]
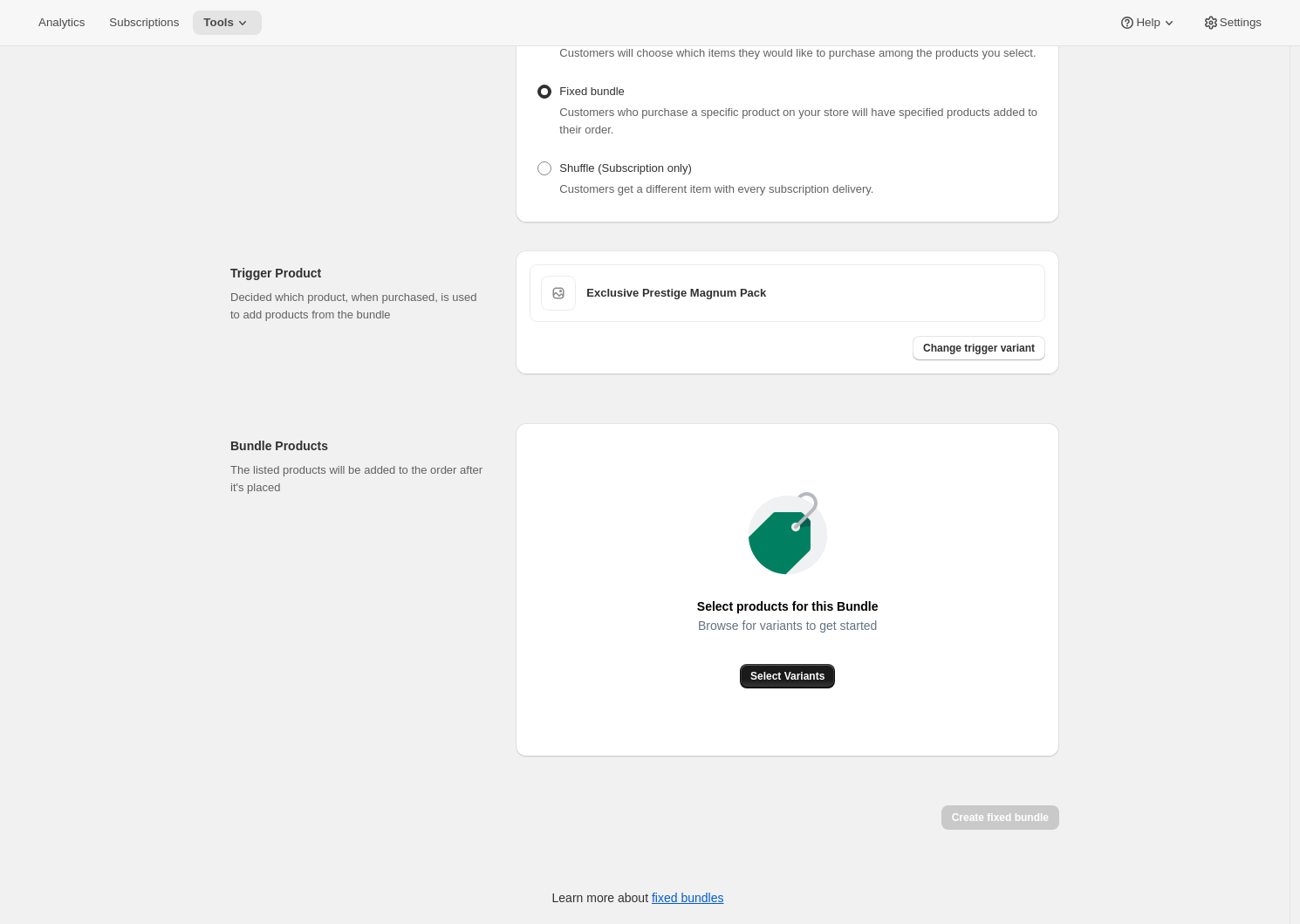
click at [806, 684] on span "Select Variants" at bounding box center [787, 676] width 74 height 14
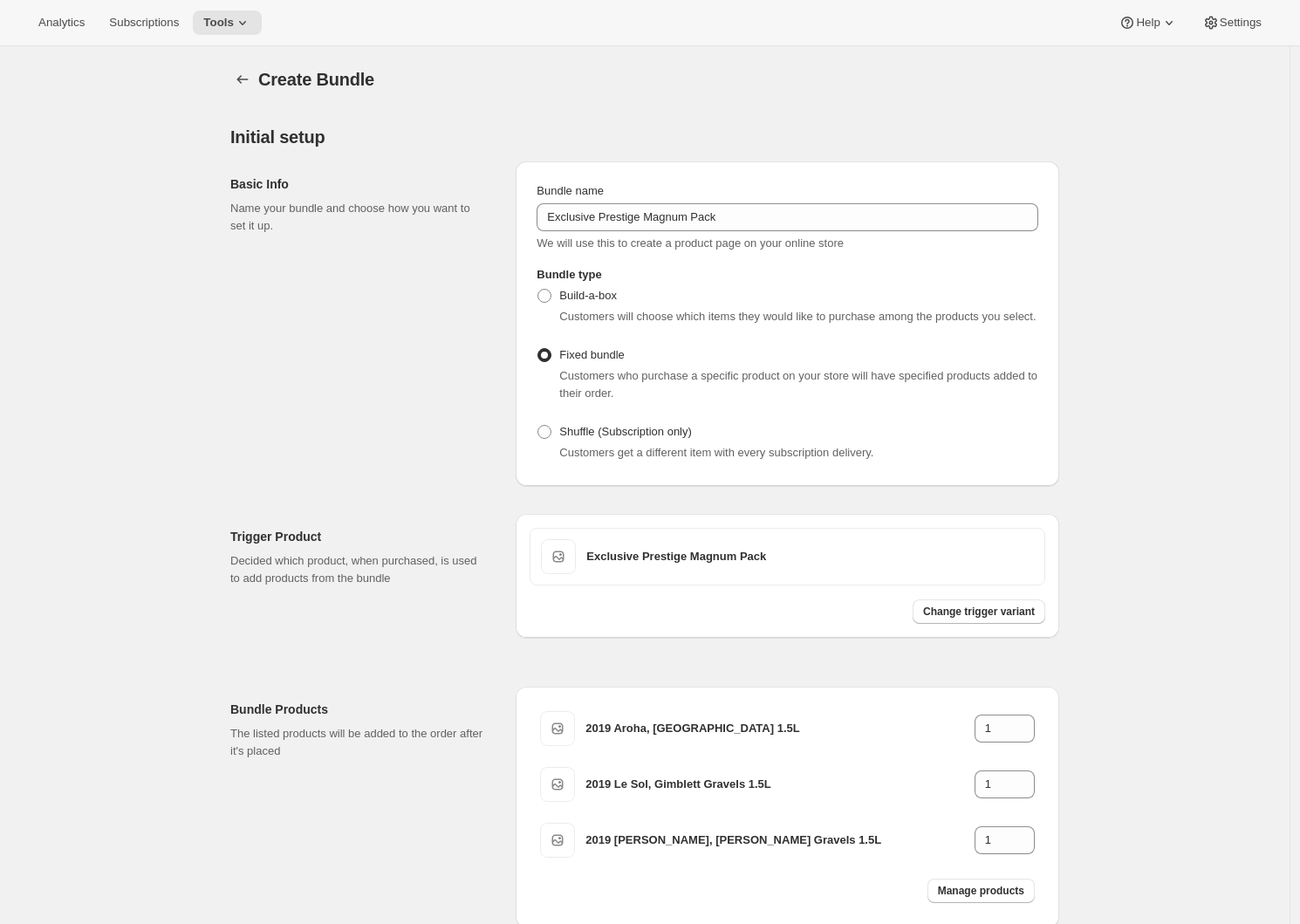
scroll to position [189, 0]
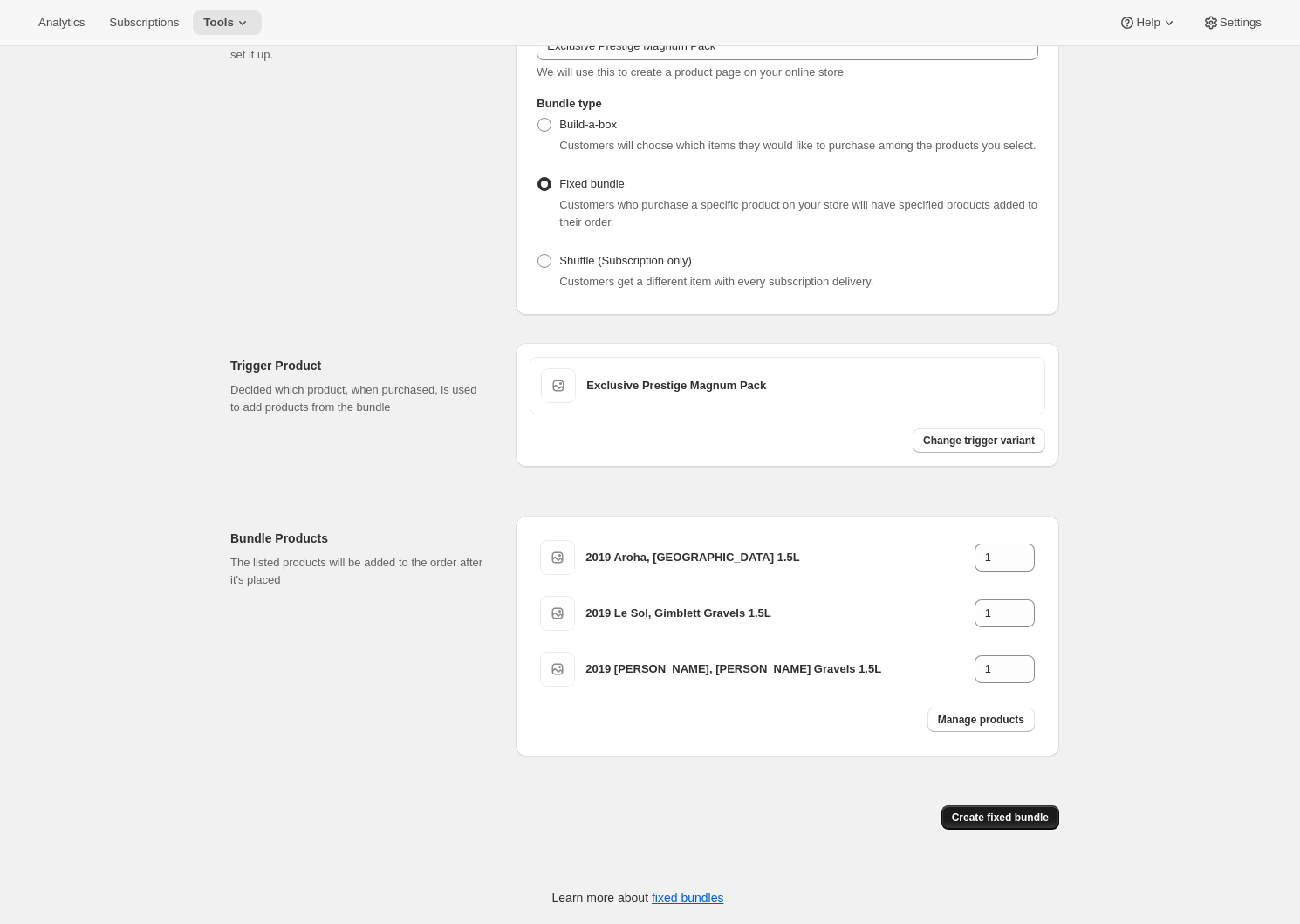
click at [1015, 819] on span "Create fixed bundle" at bounding box center [1000, 817] width 97 height 14
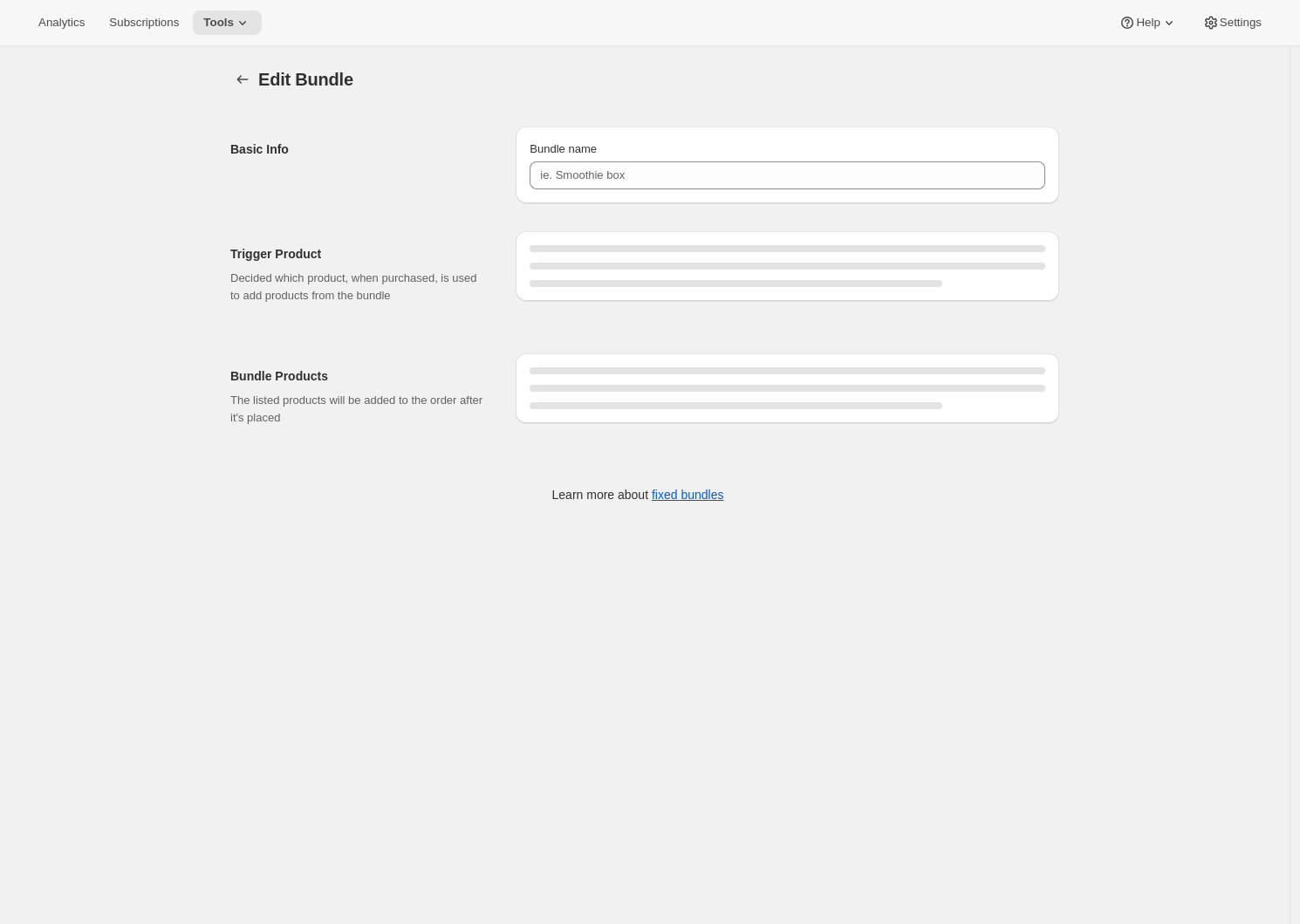
type input "Exclusive Prestige Magnum Pack"
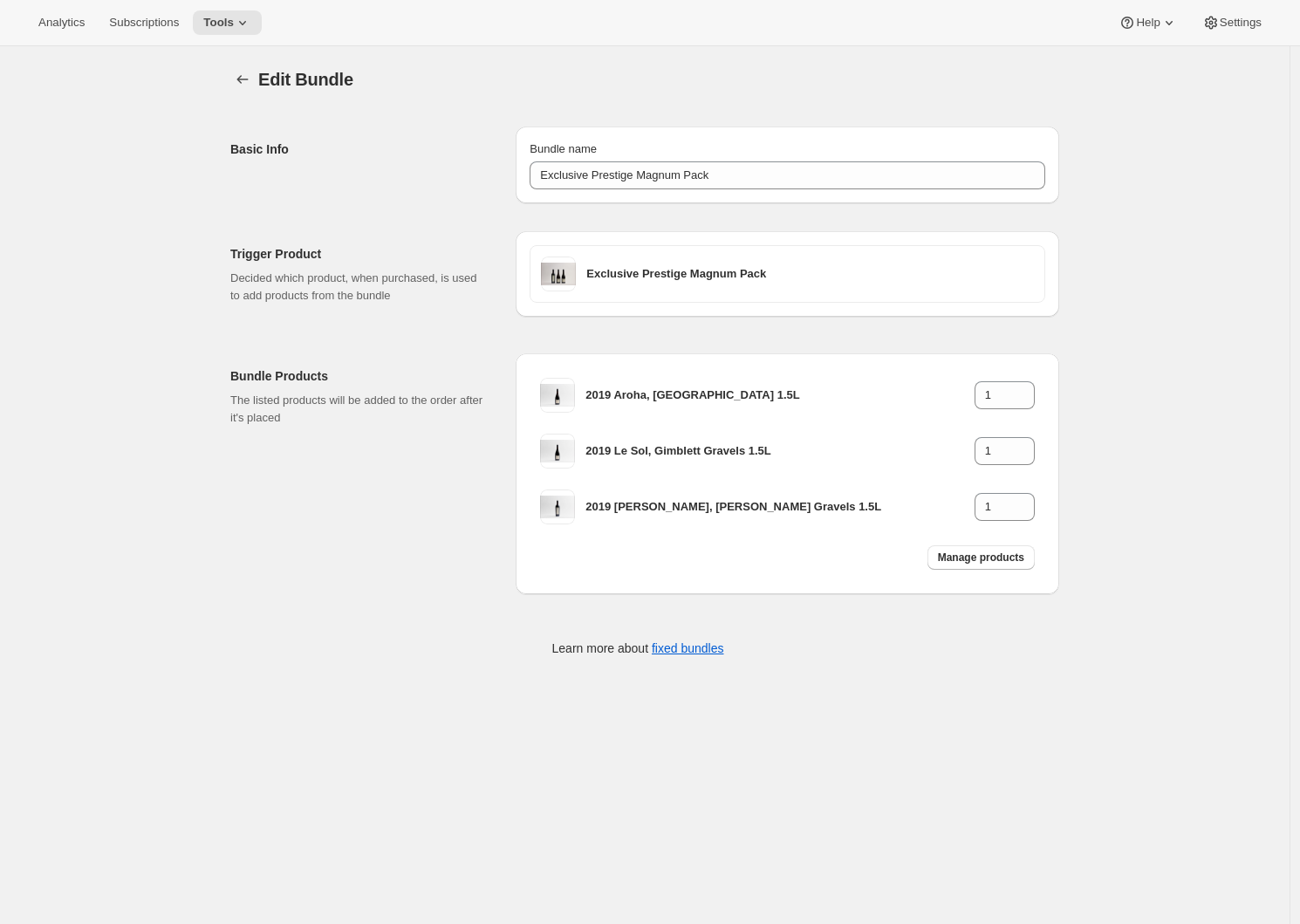
click at [1150, 256] on div "Edit Bundle. This page is ready Edit Bundle Basic Info Bundle name Exclusive Pr…" at bounding box center [645, 373] width 1290 height 654
click at [248, 76] on icon "Bundles" at bounding box center [242, 79] width 18 height 18
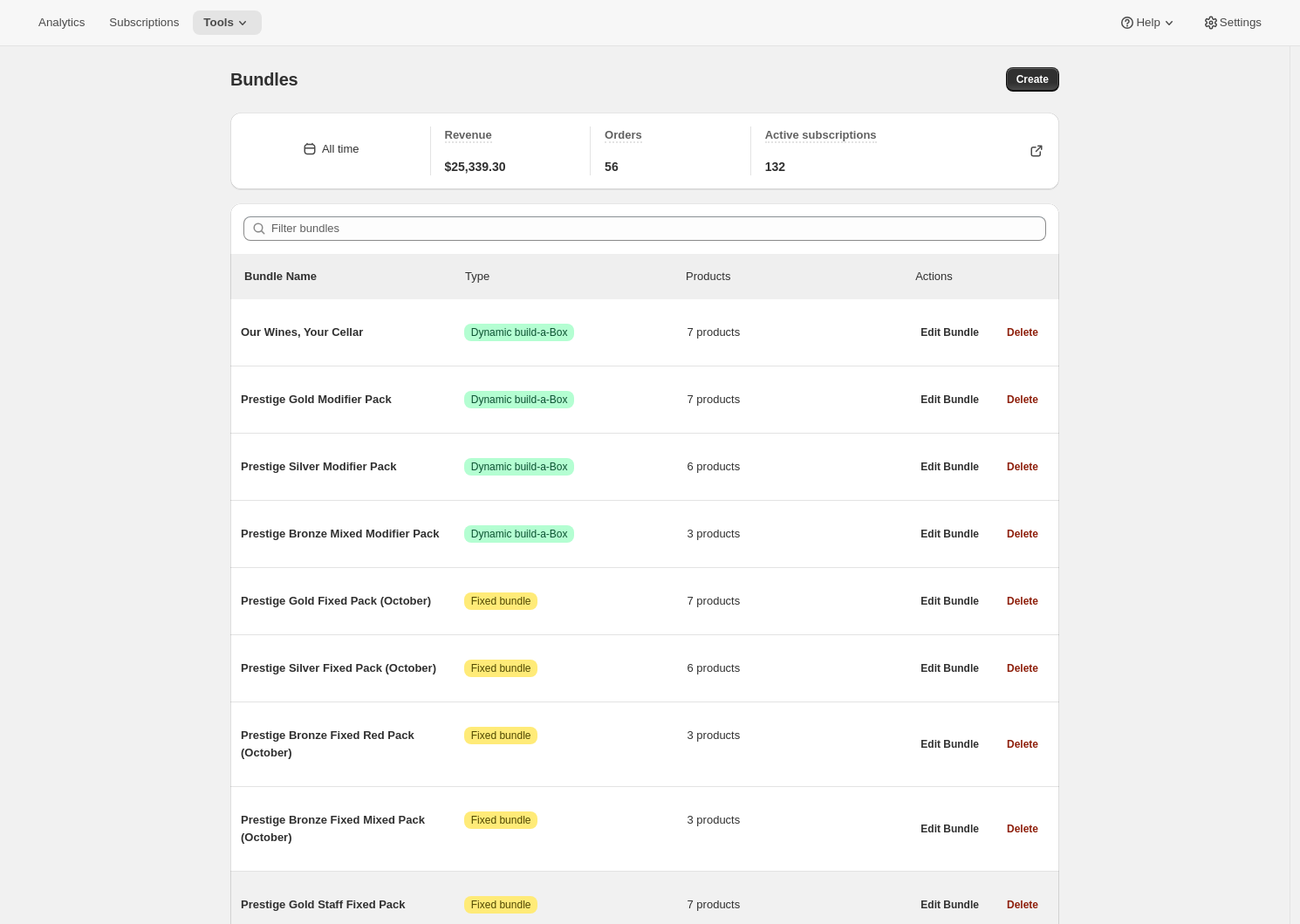
scroll to position [495, 0]
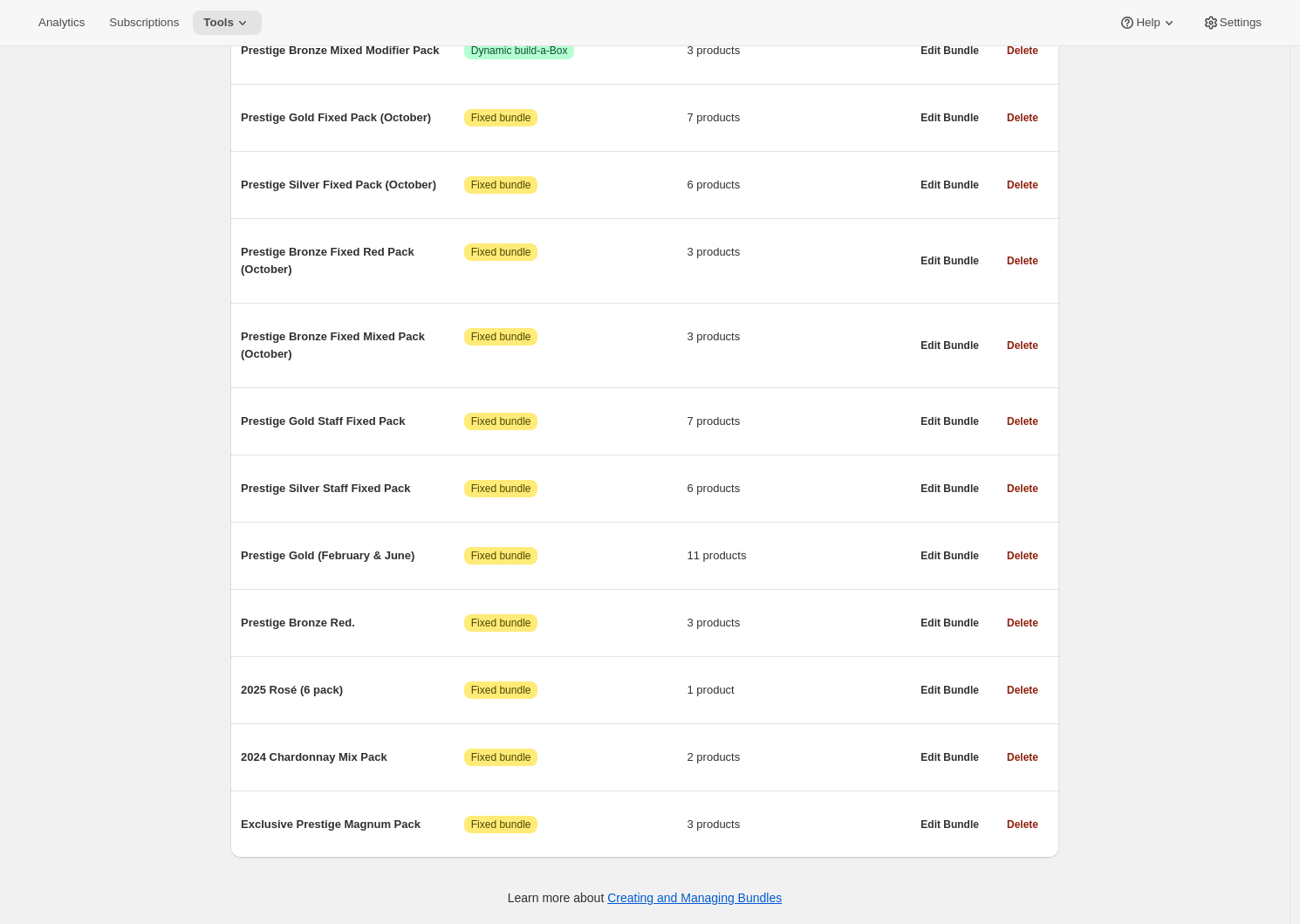
click at [167, 718] on div "Bundles. This page is ready Bundles Create All time Revenue $25,339.30 Orders 5…" at bounding box center [645, 243] width 1290 height 1361
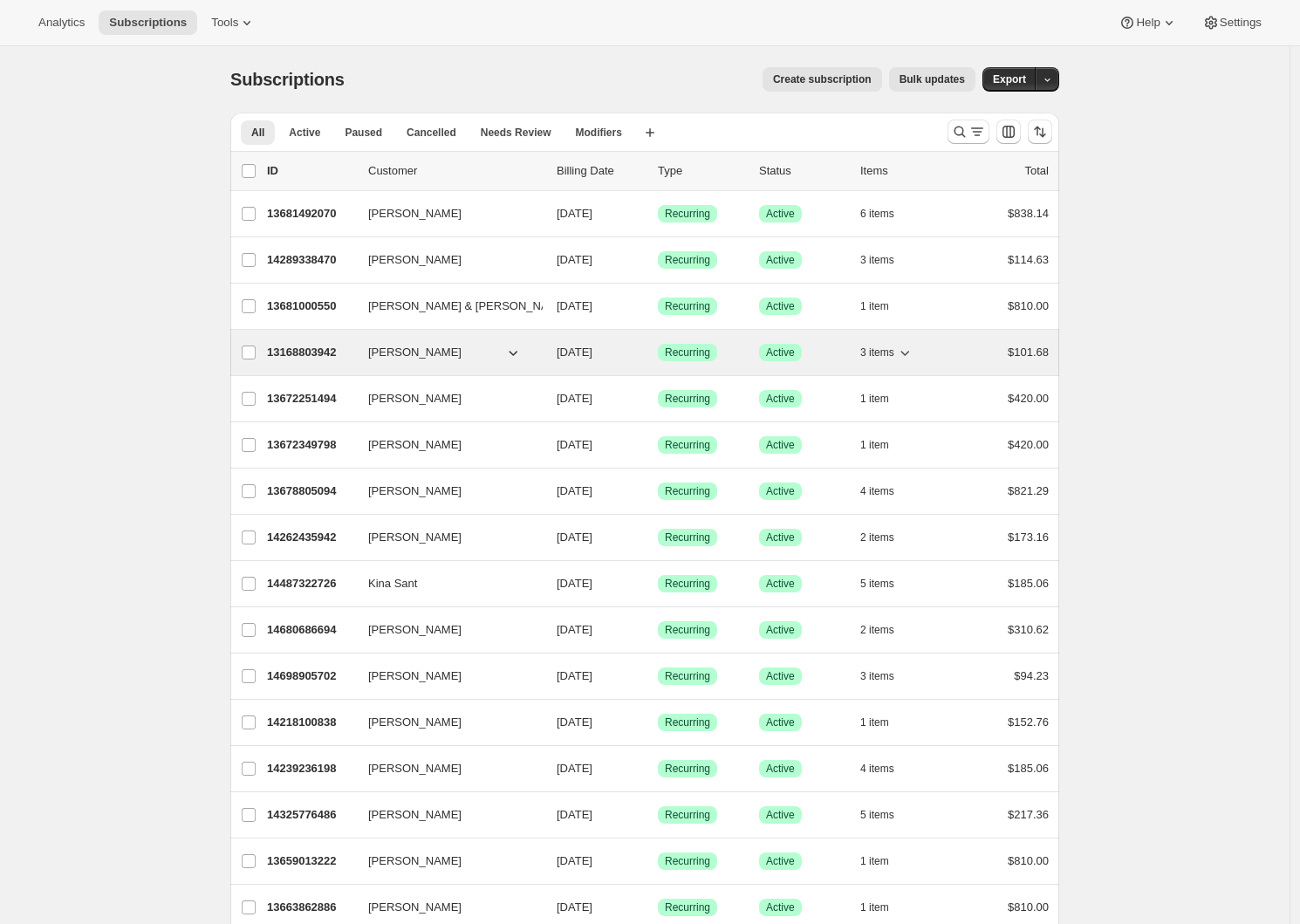
click at [310, 356] on p "13168803942" at bounding box center [310, 353] width 88 height 18
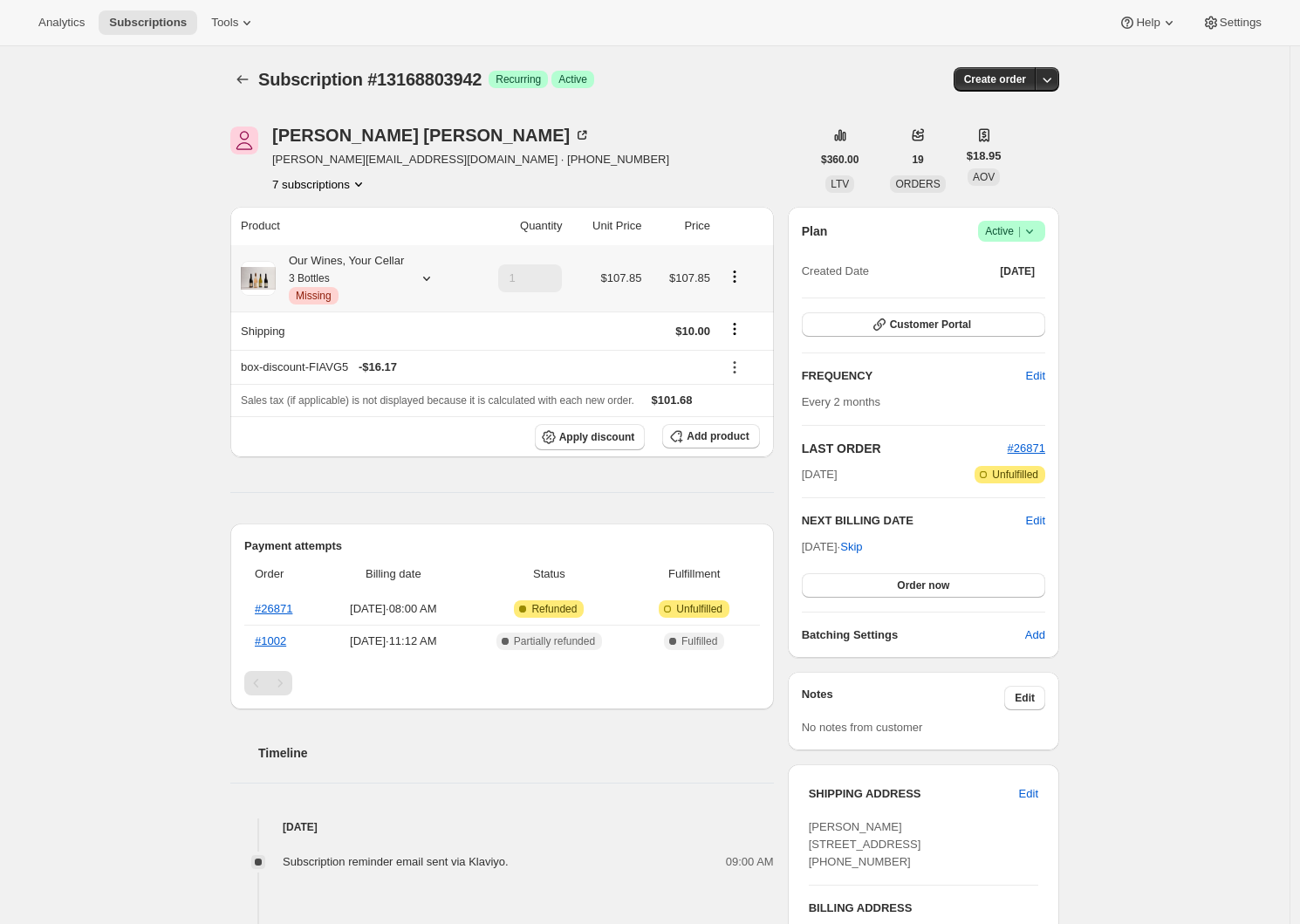
click at [433, 274] on icon at bounding box center [426, 278] width 18 height 18
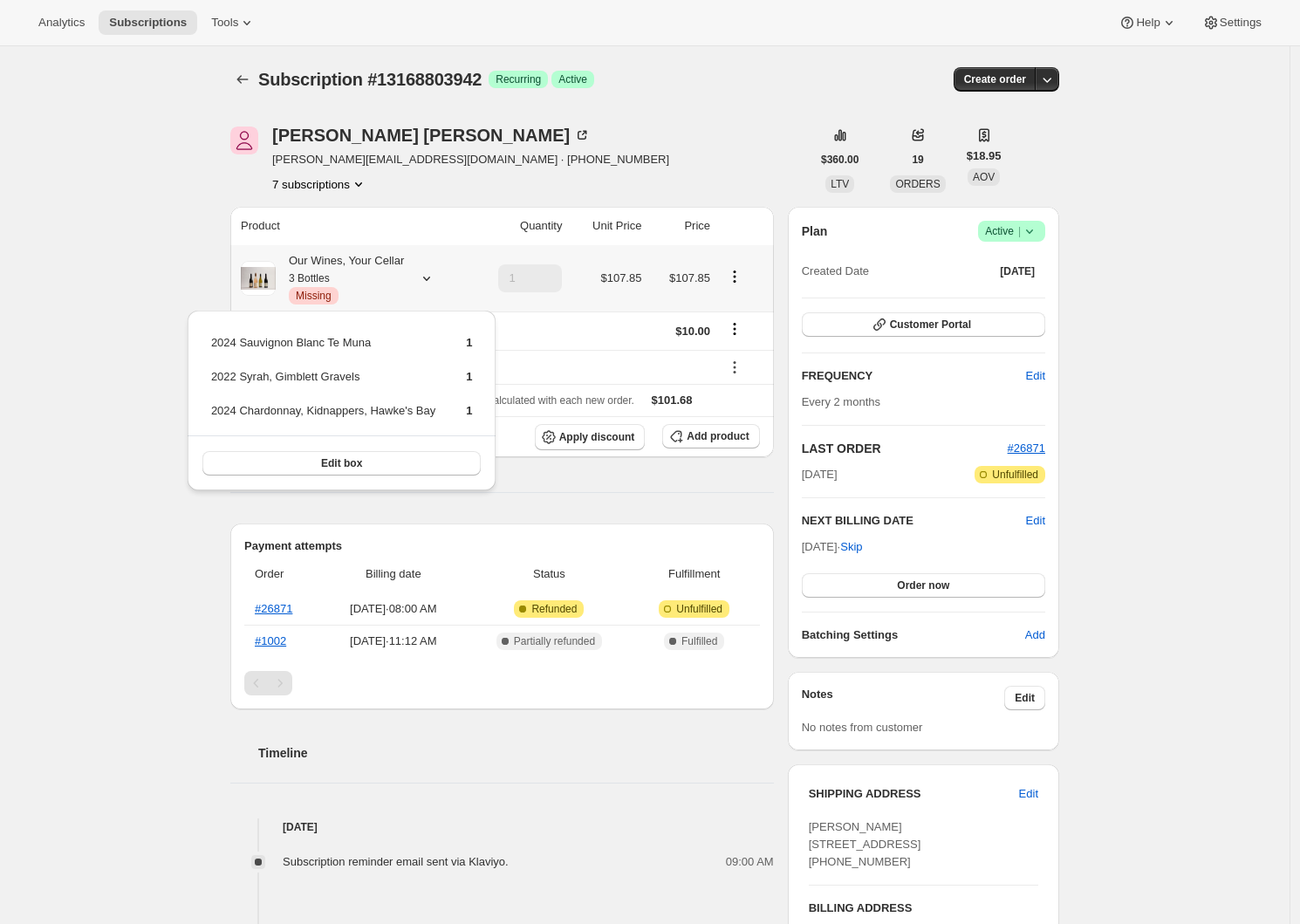
click at [315, 292] on span "Missing" at bounding box center [314, 295] width 36 height 14
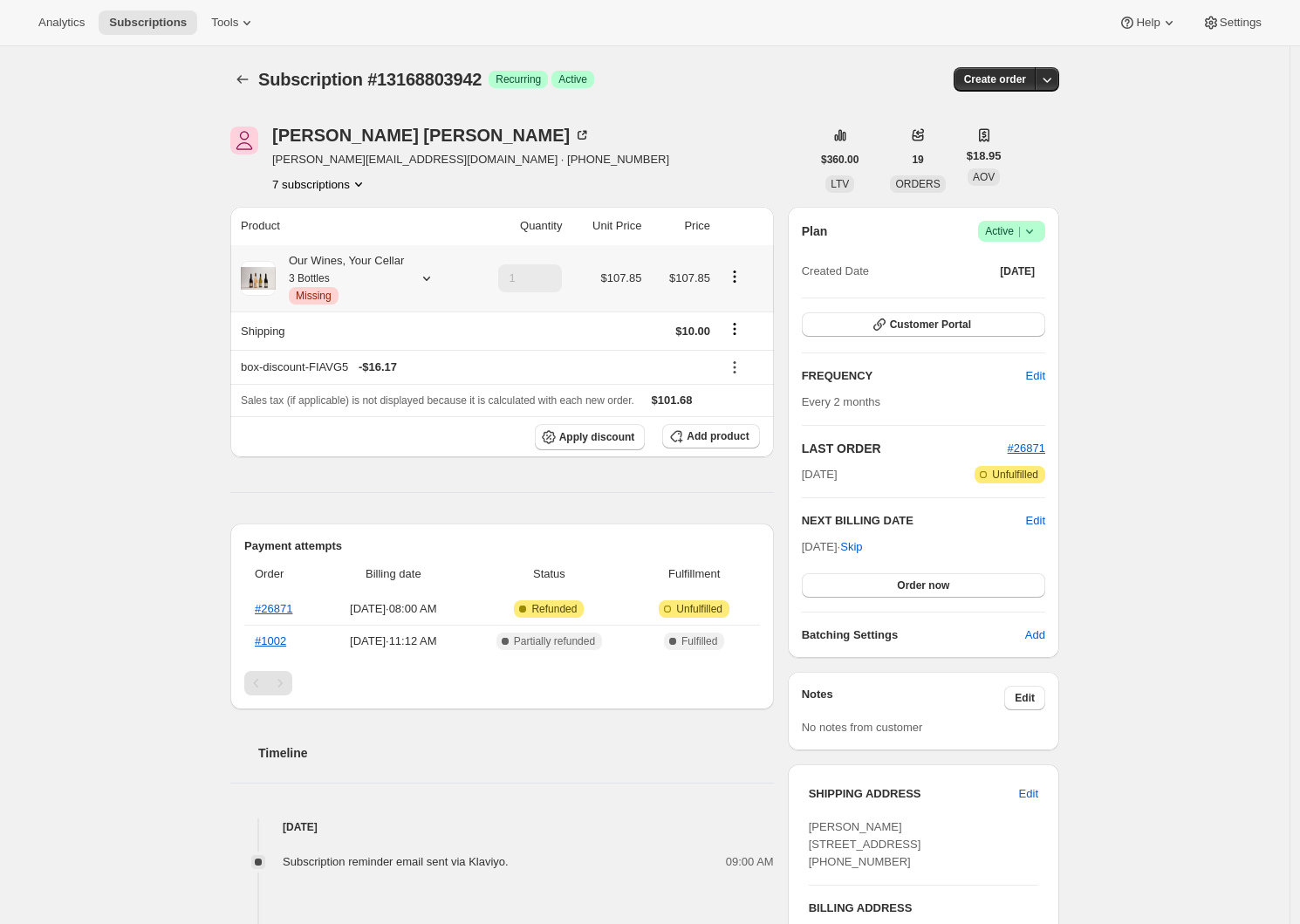
click at [315, 292] on span "Missing" at bounding box center [314, 295] width 36 height 14
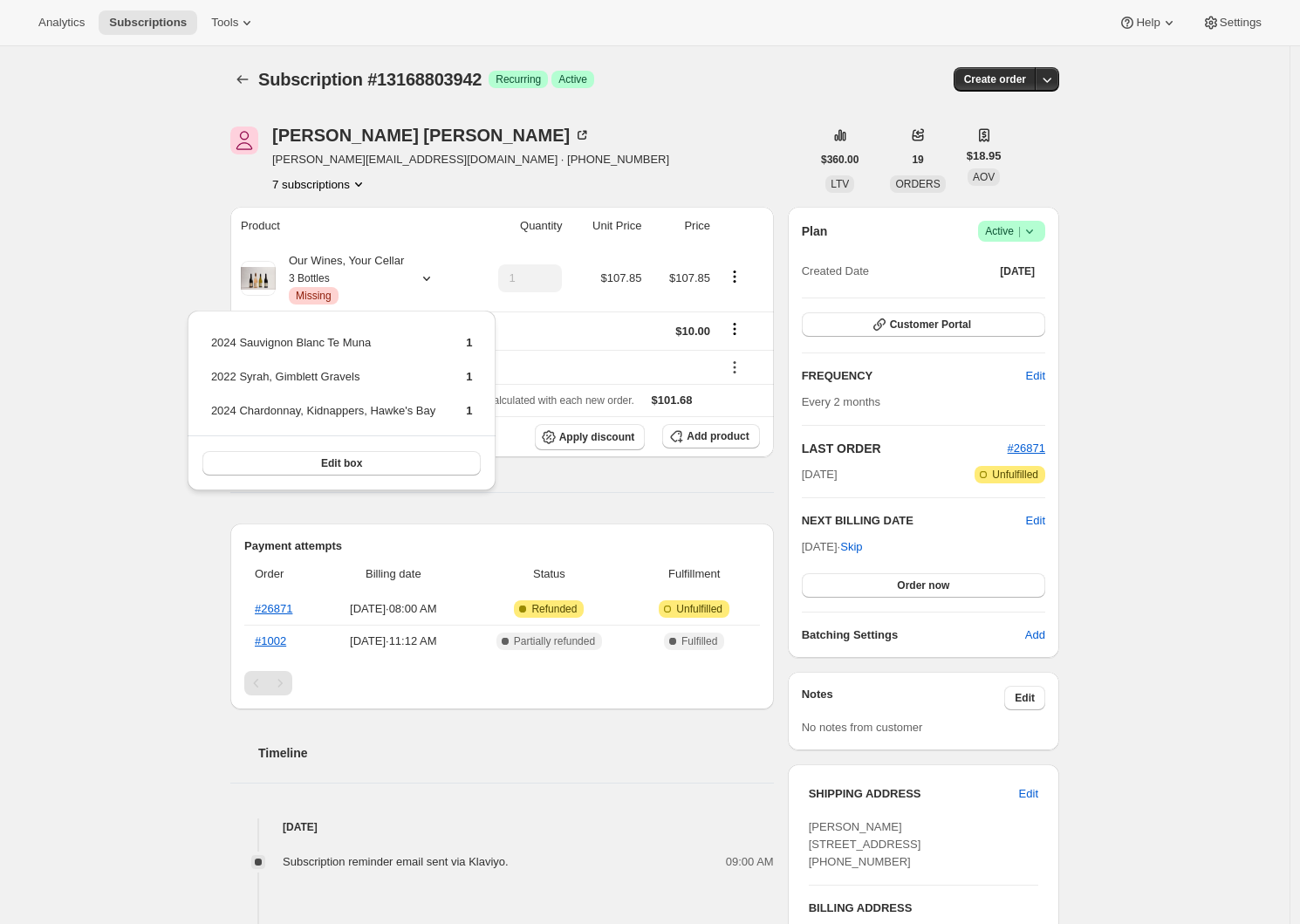
click at [163, 388] on div "Subscription #13168803942. This page is ready Subscription #13168803942 Success…" at bounding box center [645, 809] width 1290 height 1526
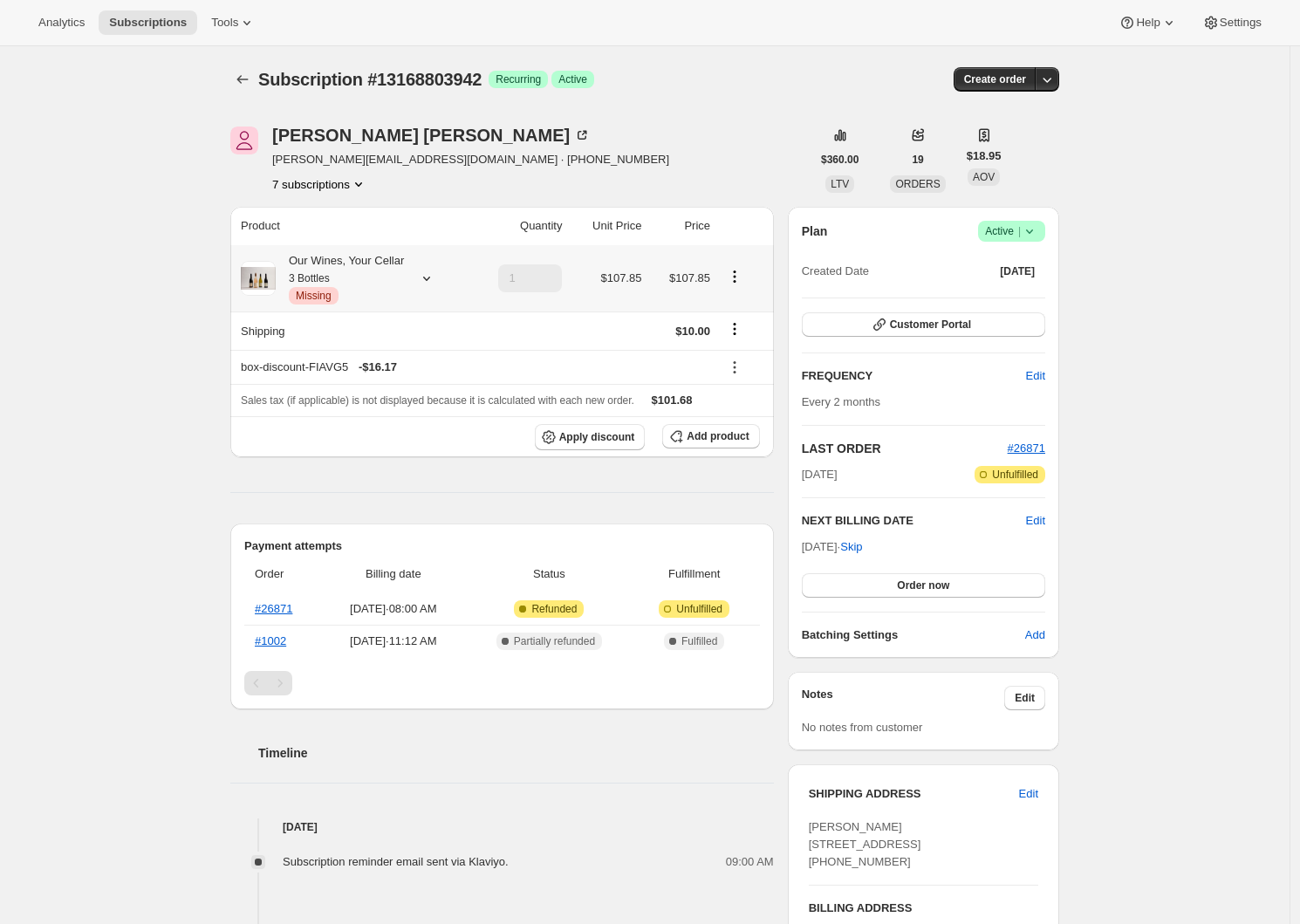
click at [332, 303] on span "Missing" at bounding box center [314, 295] width 36 height 14
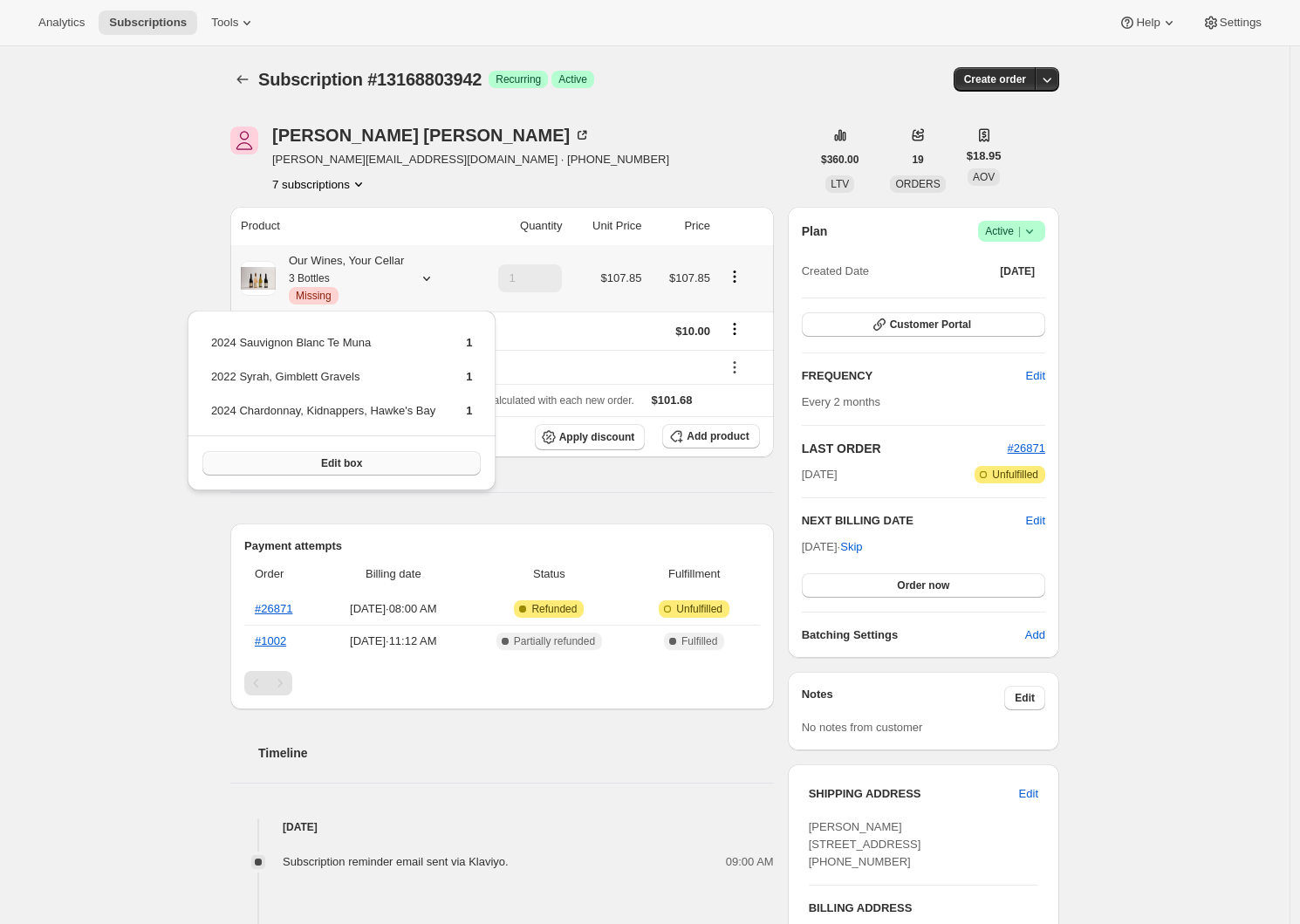
click at [359, 466] on span "Edit box" at bounding box center [341, 463] width 41 height 14
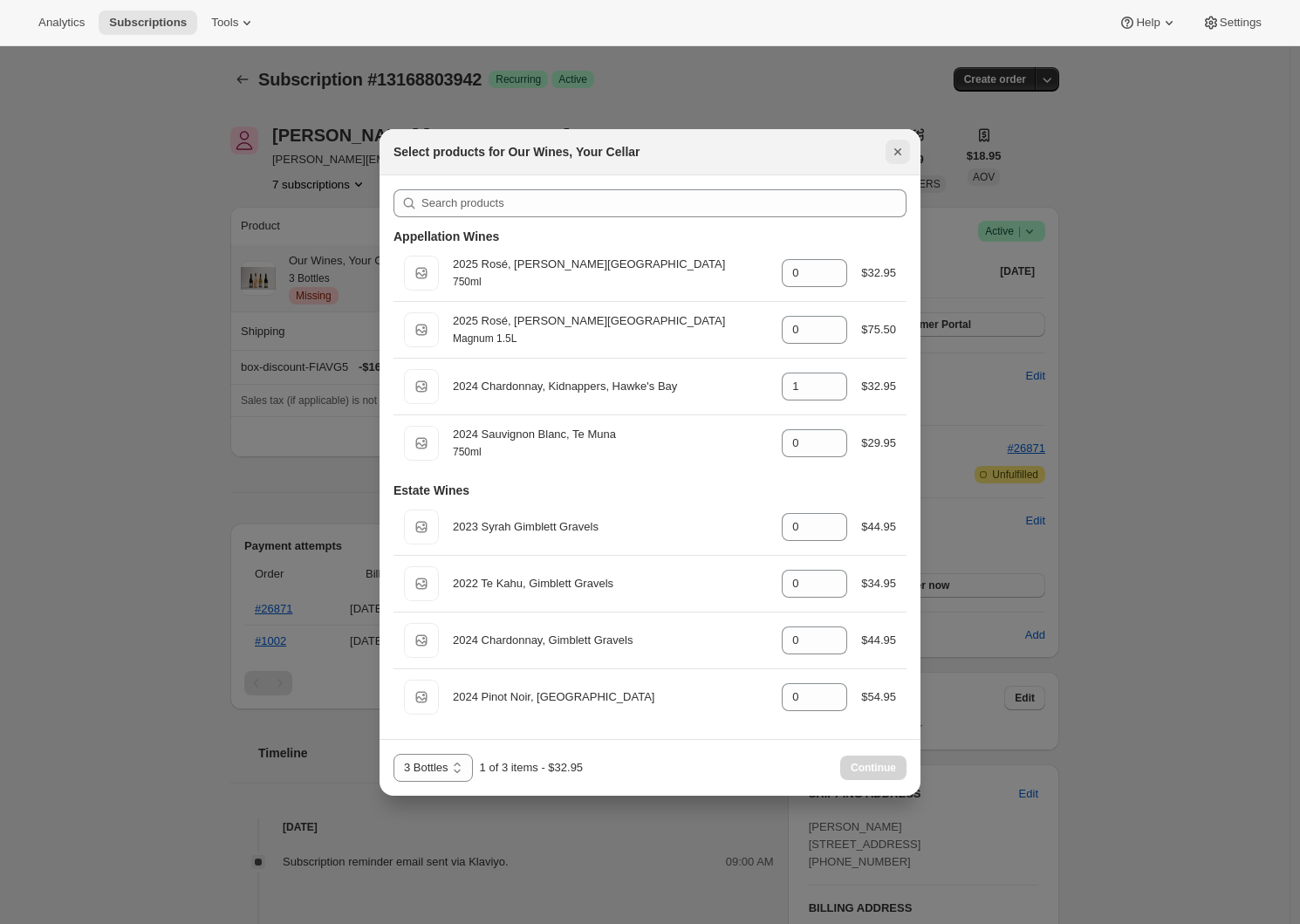
click at [904, 147] on icon "Close" at bounding box center [897, 152] width 18 height 18
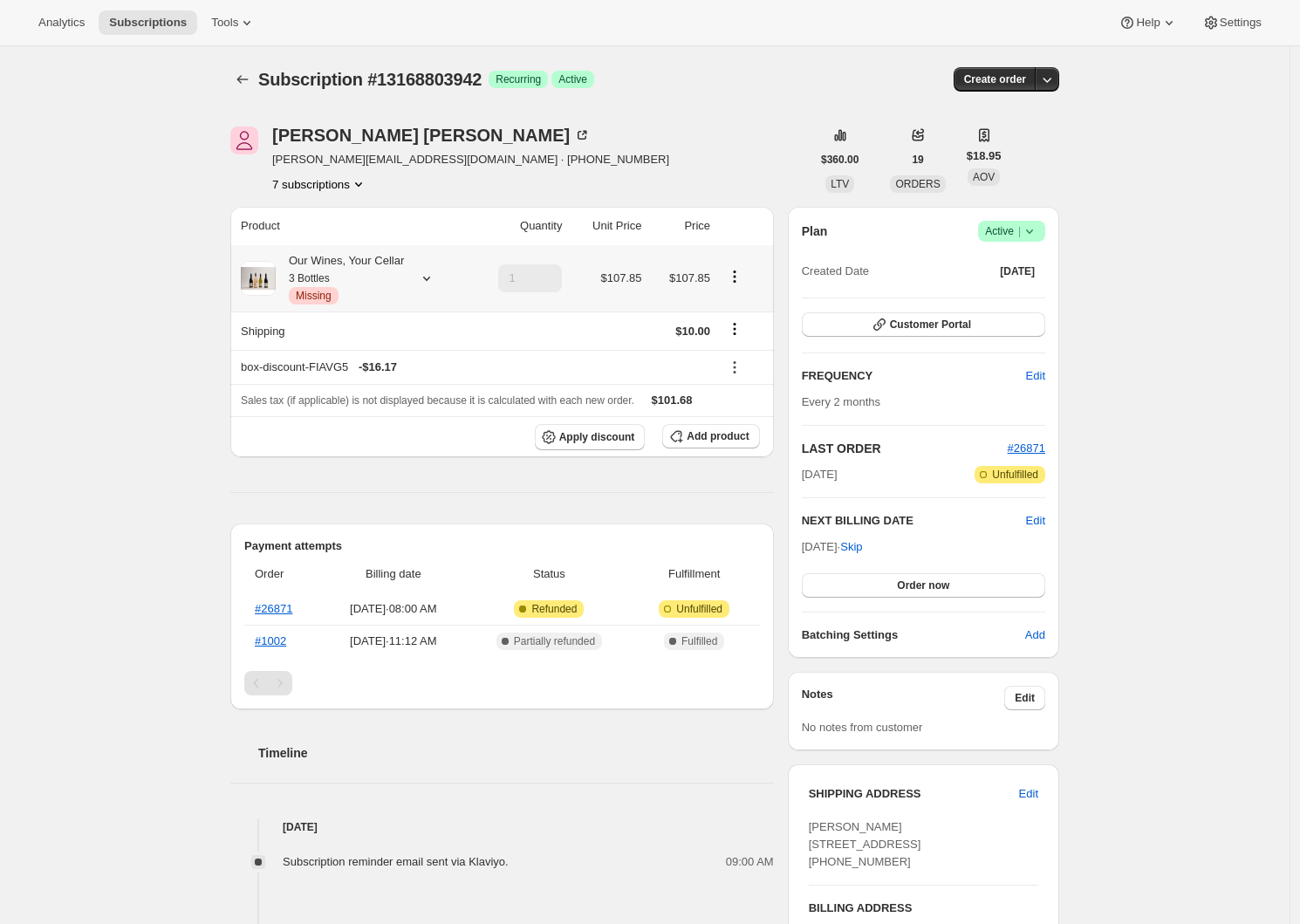
click at [436, 284] on icon at bounding box center [426, 278] width 18 height 18
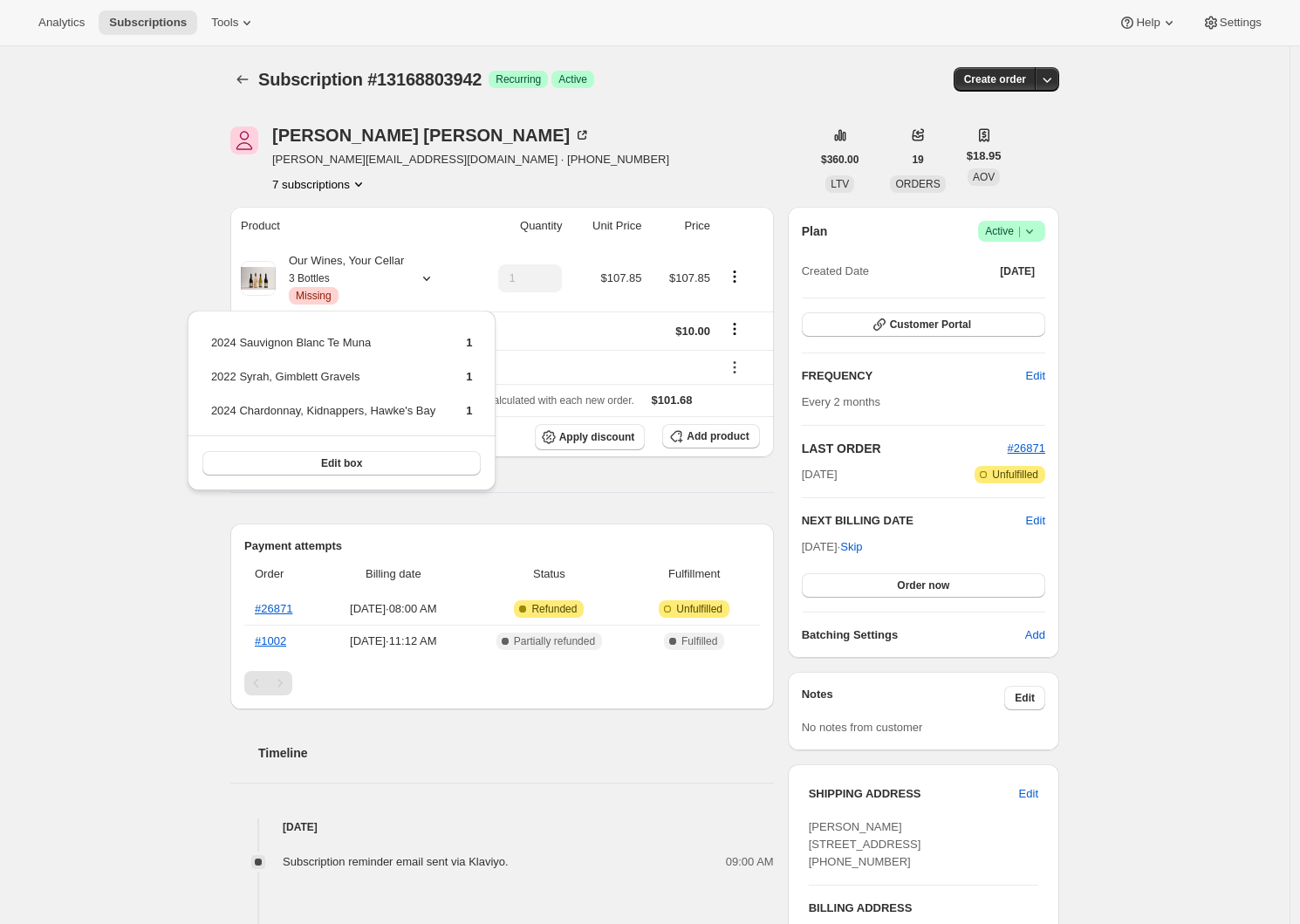
click at [188, 268] on div "Subscription #13168803942. This page is ready Subscription #13168803942 Success…" at bounding box center [645, 809] width 1290 height 1526
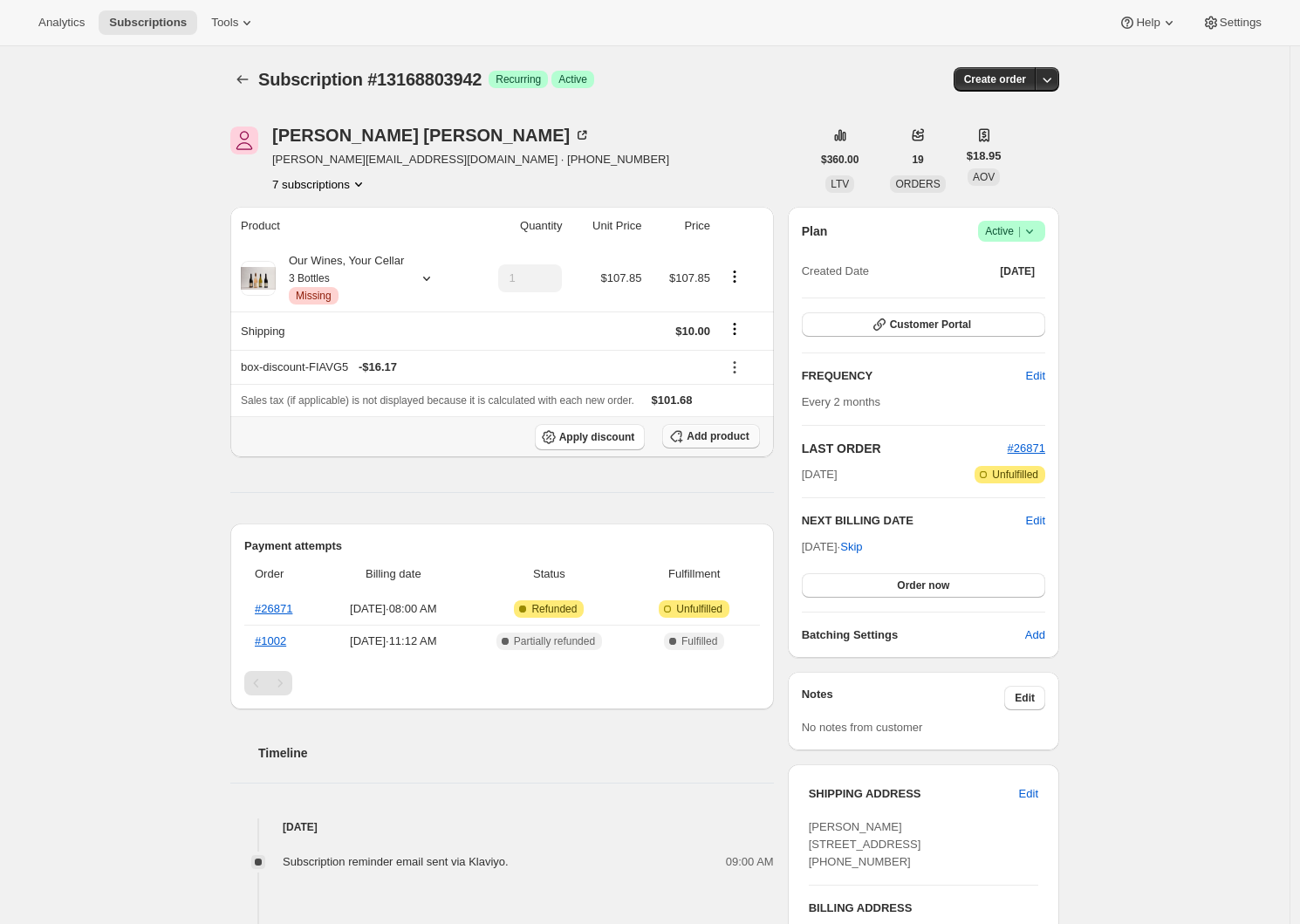
click at [710, 442] on span "Add product" at bounding box center [717, 436] width 62 height 14
click at [1056, 78] on icon "button" at bounding box center [1046, 79] width 18 height 18
click at [958, 140] on span "Create custom one-time order" at bounding box center [979, 145] width 151 height 13
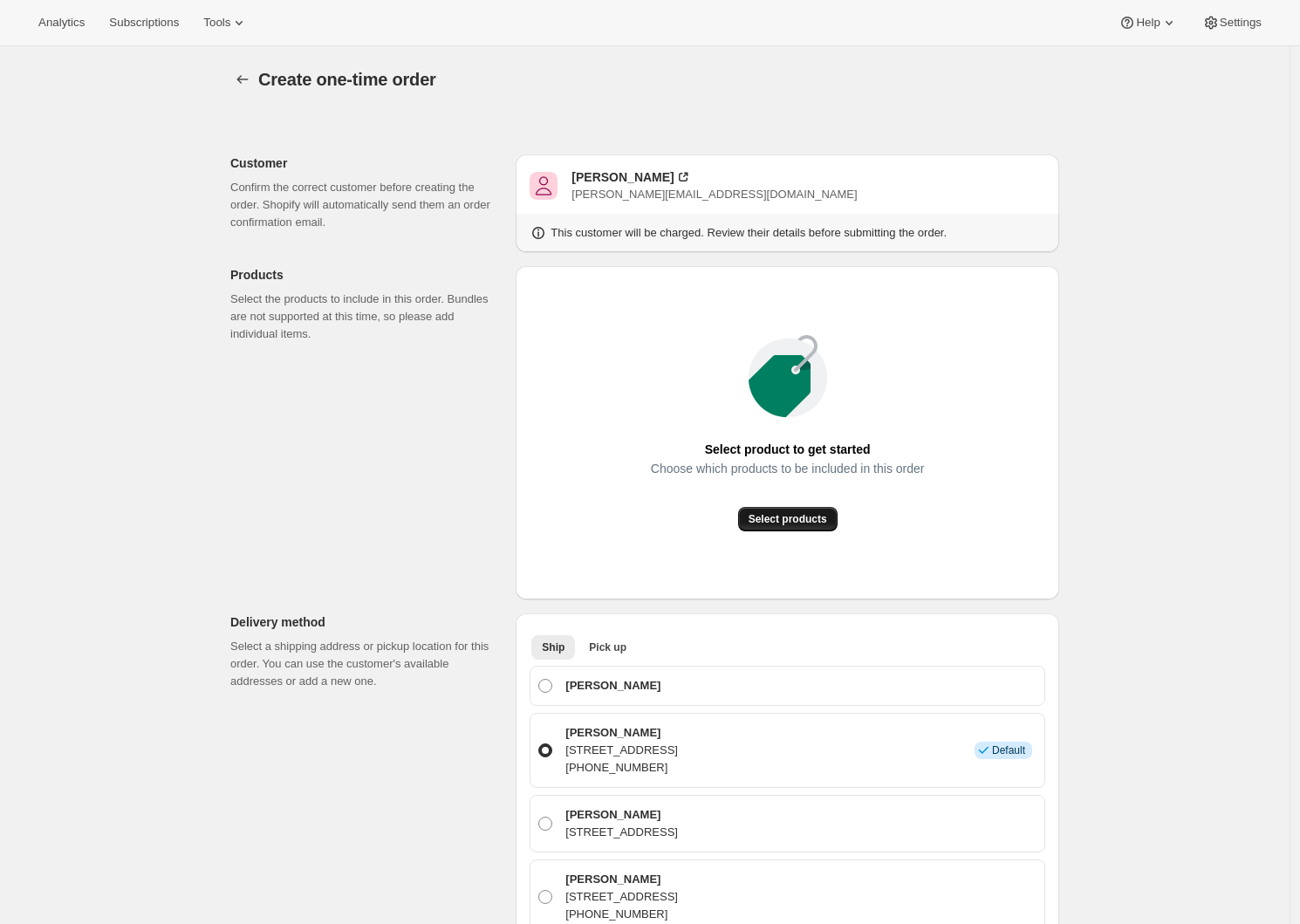
click at [809, 525] on span "Select products" at bounding box center [787, 519] width 78 height 14
click at [796, 512] on button "Select products" at bounding box center [787, 520] width 99 height 25
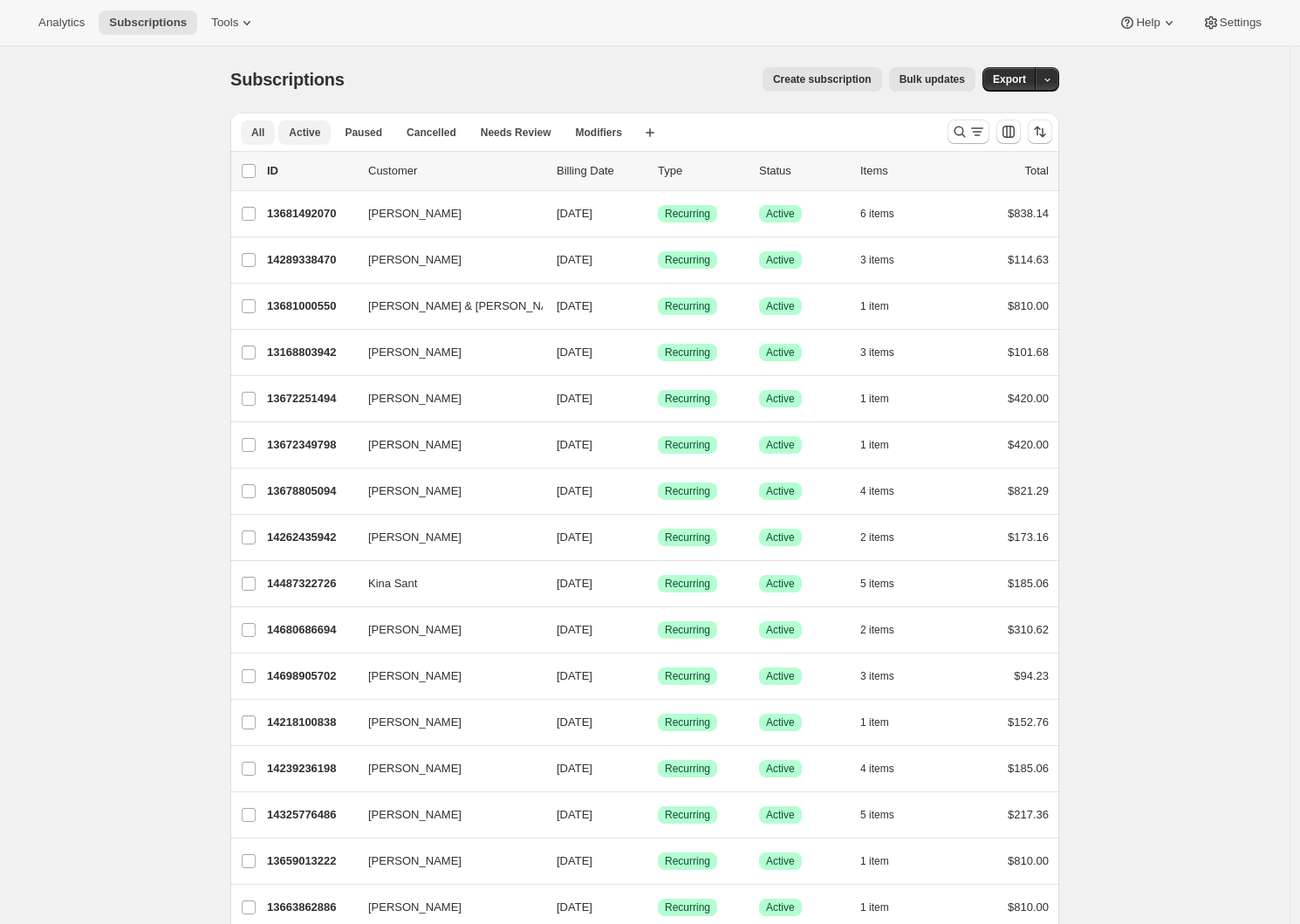
click at [309, 132] on span "Active" at bounding box center [304, 132] width 31 height 14
click at [363, 101] on div "Subscriptions. This page is ready Subscriptions Create subscription Bulk update…" at bounding box center [644, 79] width 829 height 66
click at [255, 137] on span "All" at bounding box center [258, 132] width 13 height 14
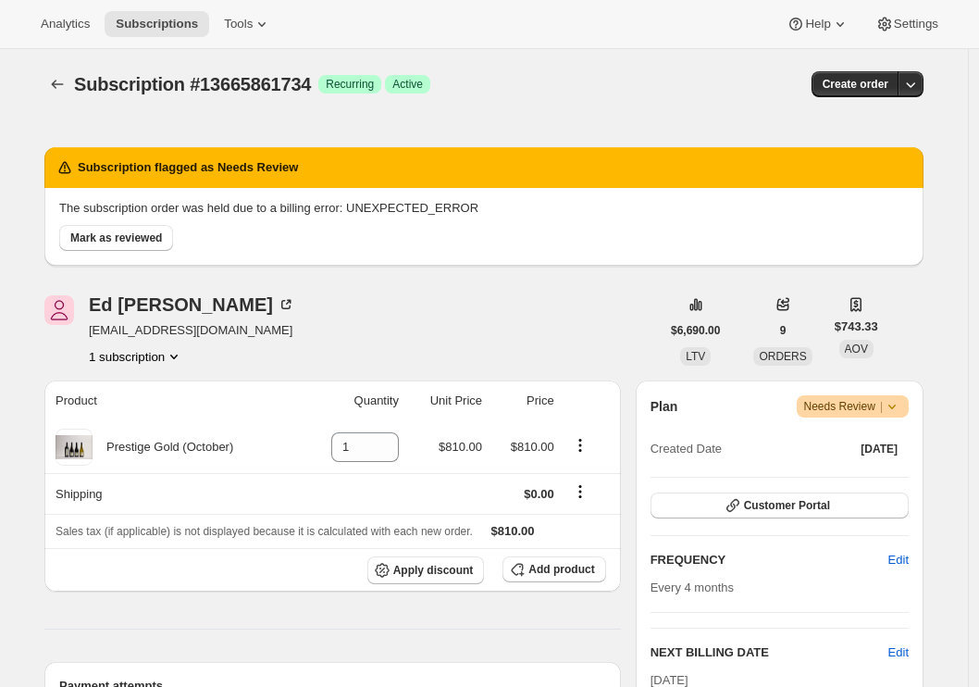
scroll to position [902, 0]
